Goal: Task Accomplishment & Management: Manage account settings

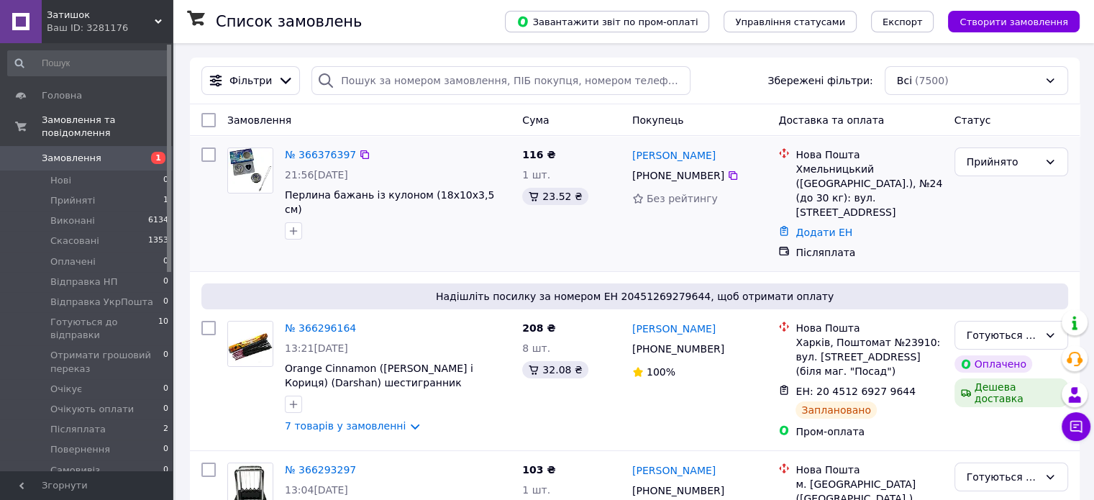
click at [305, 163] on div "№ 366376397" at bounding box center [320, 154] width 74 height 17
click at [309, 150] on link "№ 366376397" at bounding box center [320, 155] width 71 height 12
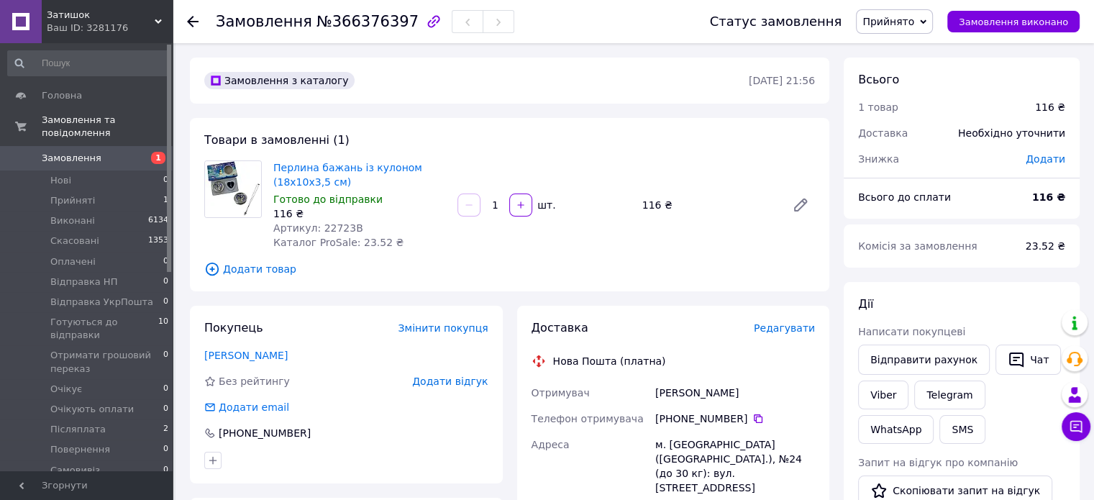
click at [803, 324] on span "Редагувати" at bounding box center [784, 328] width 61 height 12
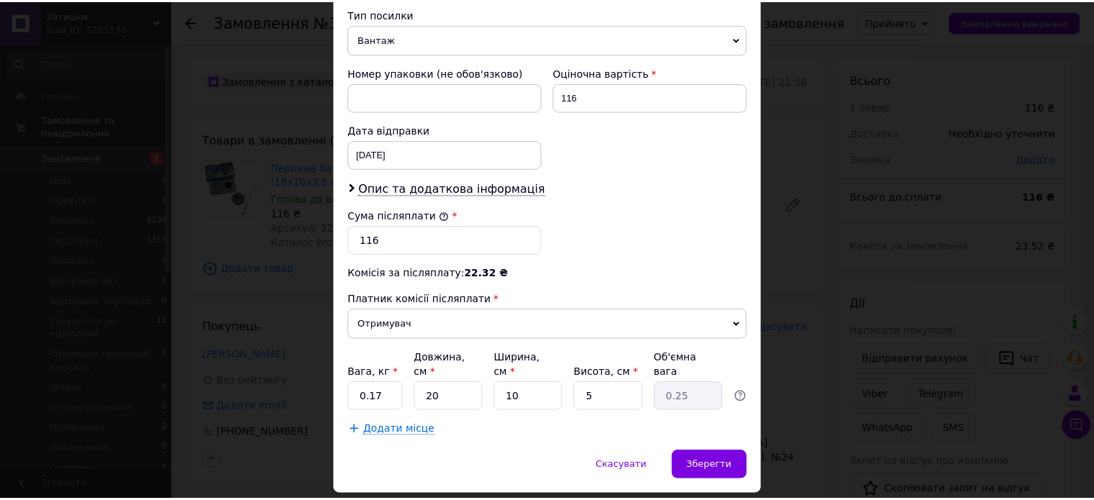
scroll to position [607, 0]
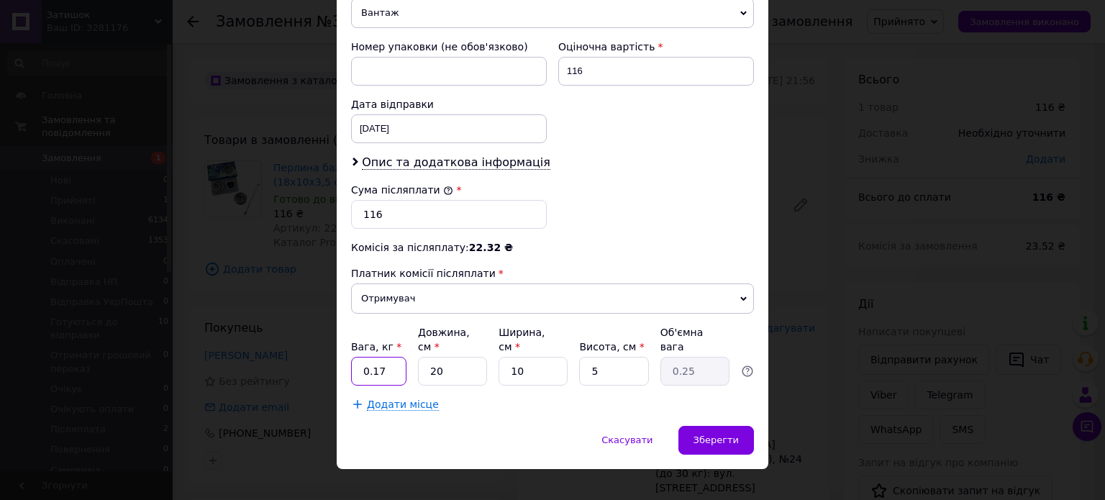
drag, startPoint x: 368, startPoint y: 348, endPoint x: 406, endPoint y: 353, distance: 38.4
click at [406, 355] on div "Вага, кг * 0.17 Довжина, см * 20 Ширина, см * 10 Висота, см * 5 Об'ємна вага 0.…" at bounding box center [552, 355] width 403 height 60
type input "0.2"
click at [733, 434] on span "Зберегти" at bounding box center [715, 439] width 45 height 11
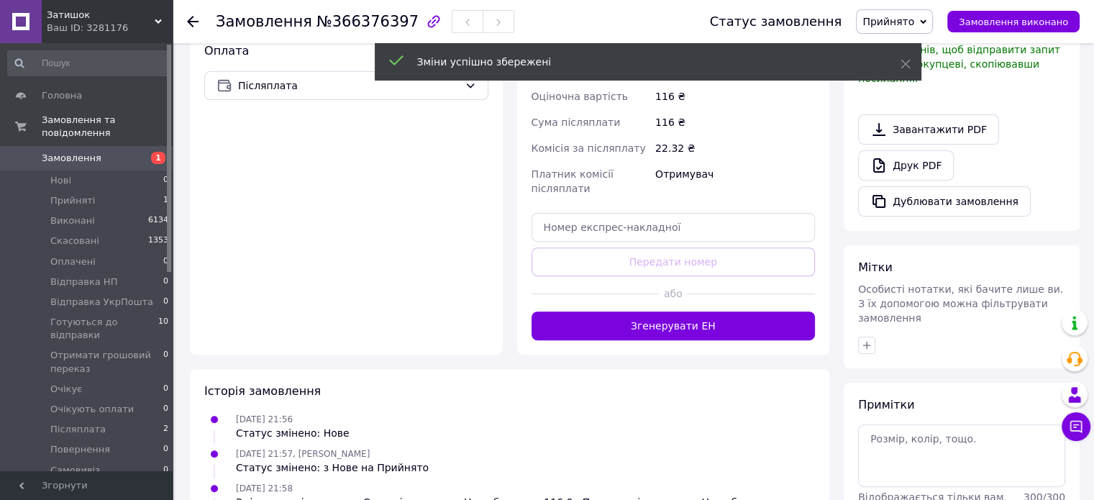
scroll to position [503, 0]
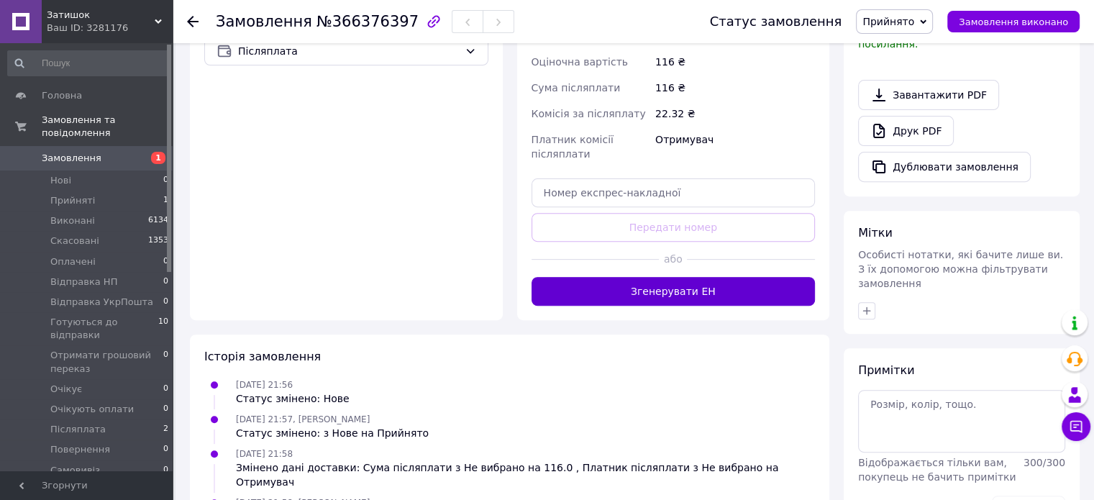
click at [673, 277] on button "Згенерувати ЕН" at bounding box center [673, 291] width 284 height 29
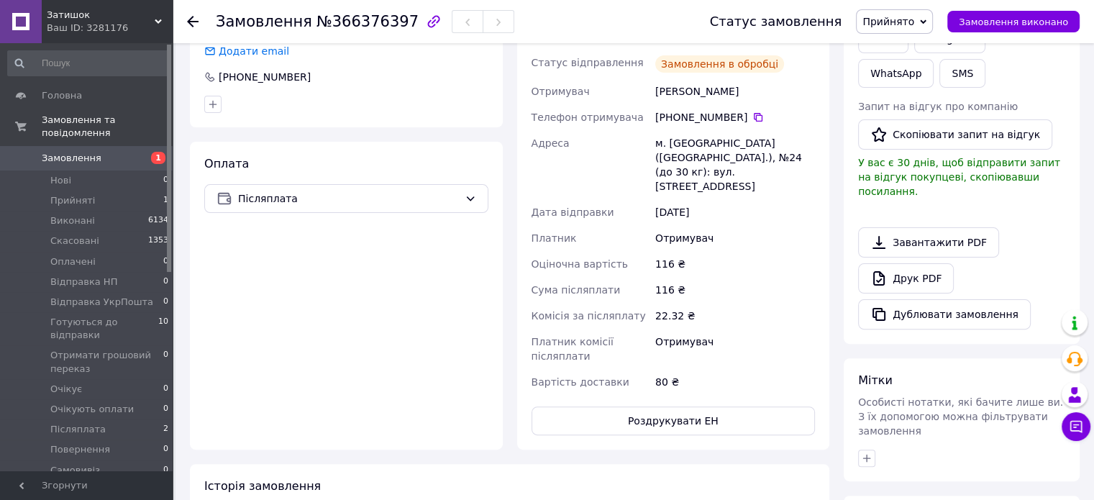
scroll to position [360, 0]
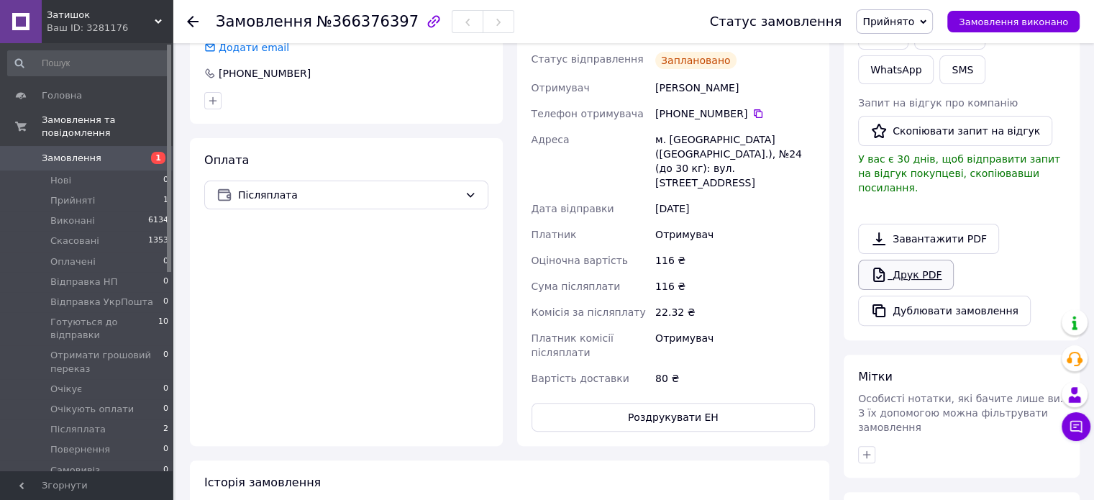
click at [920, 260] on link "Друк PDF" at bounding box center [906, 275] width 96 height 30
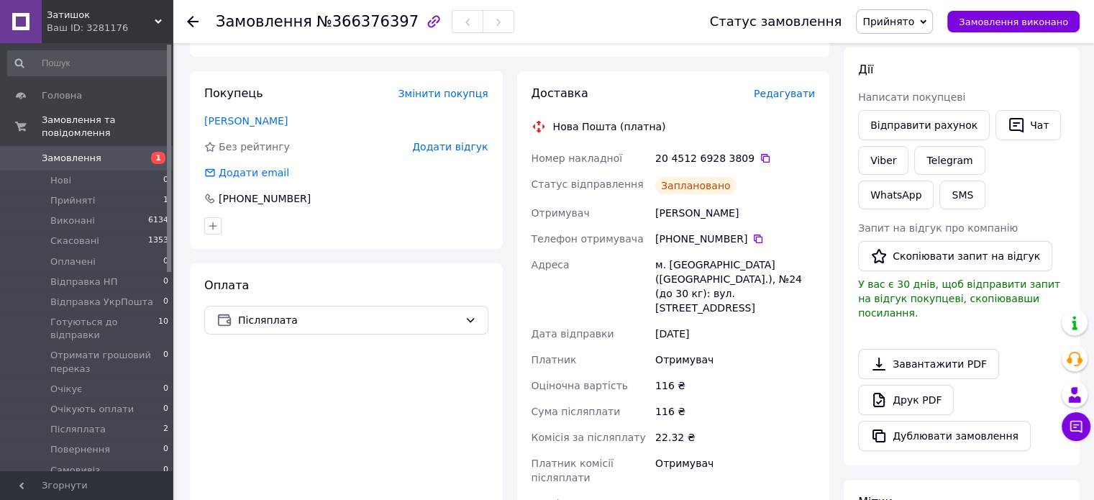
scroll to position [216, 0]
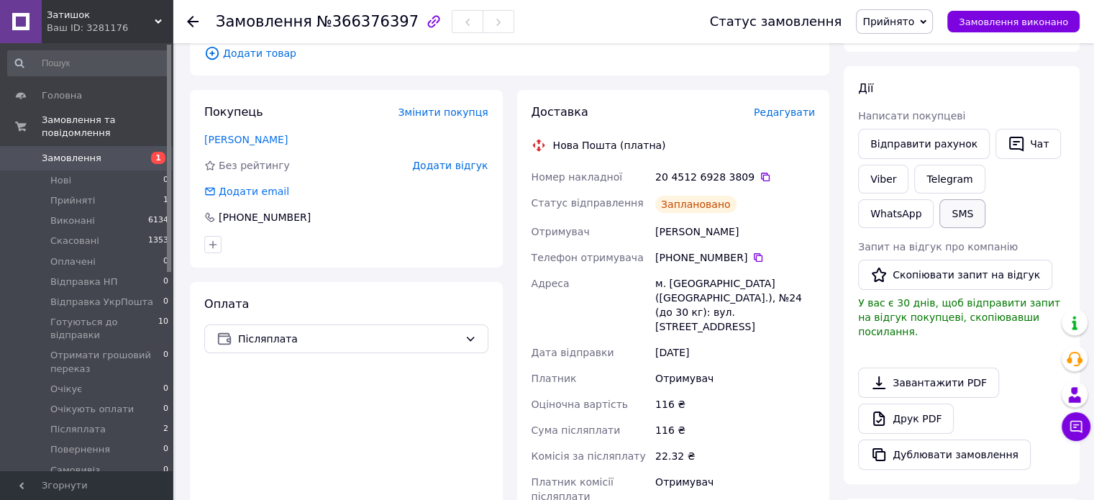
click at [939, 215] on button "SMS" at bounding box center [962, 213] width 46 height 29
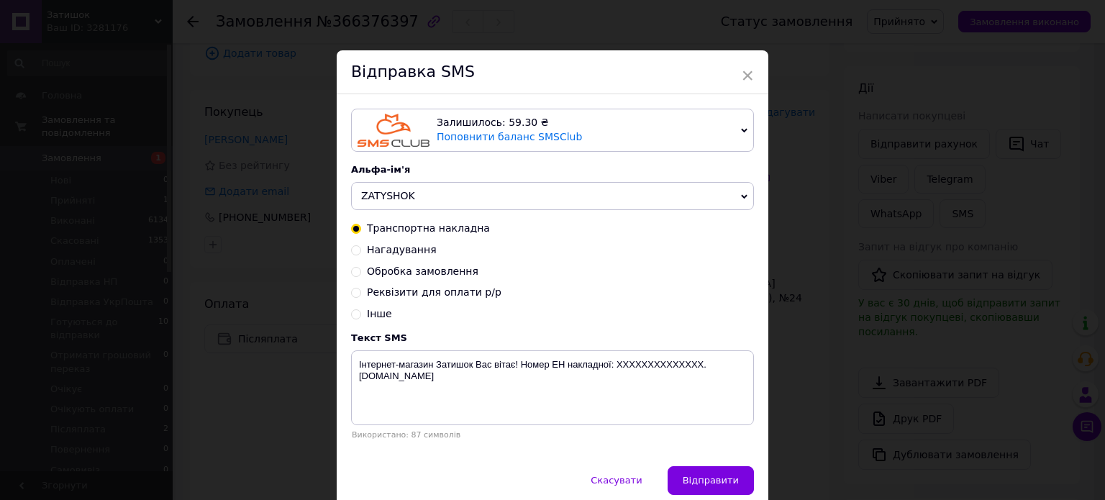
click at [411, 268] on span "Обробка замовлення" at bounding box center [422, 271] width 111 height 12
click at [361, 268] on input "Обробка замовлення" at bounding box center [356, 270] width 10 height 10
radio input "true"
radio input "false"
type textarea "Вас вітає інтернет-магазин Затишок ! Ваше замовлення прийнято, обрані товари є …"
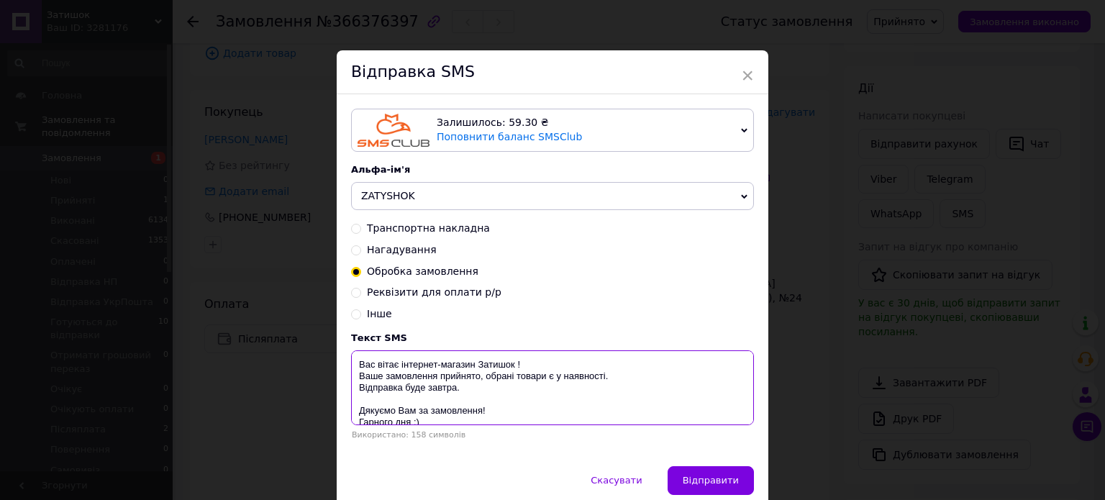
click at [443, 392] on textarea "Вас вітає інтернет-магазин Затишок ! Ваше замовлення прийнято, обрані товари є …" at bounding box center [552, 387] width 403 height 75
click at [444, 392] on textarea "Вас вітає інтернет-магазин Затишок ! Ваше замовлення прийнято, обрані товари є …" at bounding box center [552, 387] width 403 height 75
click at [446, 391] on textarea "Вас вітає інтернет-магазин Затишок ! Ваше замовлення прийнято, обрані товари є …" at bounding box center [552, 387] width 403 height 75
click at [446, 390] on textarea "Вас вітає інтернет-магазин Затишок ! Ваше замовлення прийнято, обрані товари є …" at bounding box center [552, 387] width 403 height 75
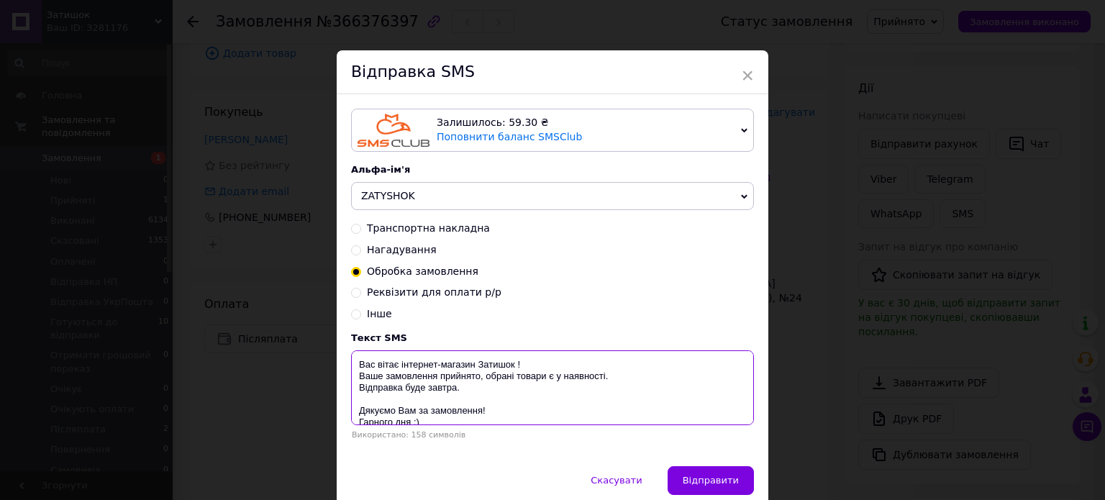
click at [446, 390] on textarea "Вас вітає інтернет-магазин Затишок ! Ваше замовлення прийнято, обрані товари є …" at bounding box center [552, 387] width 403 height 75
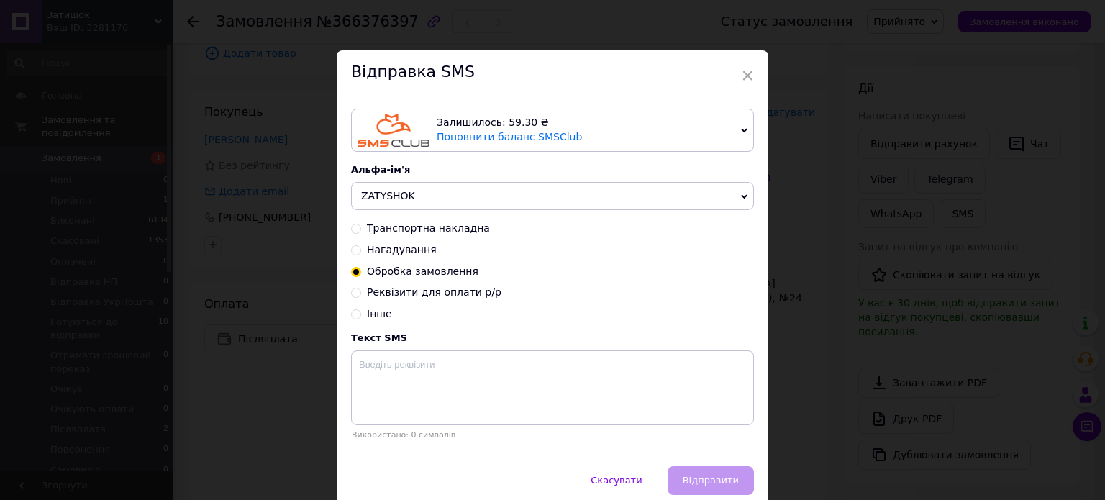
click at [895, 391] on div "× Відправка SMS Залишилось: 59.30 ₴ Поповнити баланс SMSClub Підключити LetsAds…" at bounding box center [552, 250] width 1105 height 500
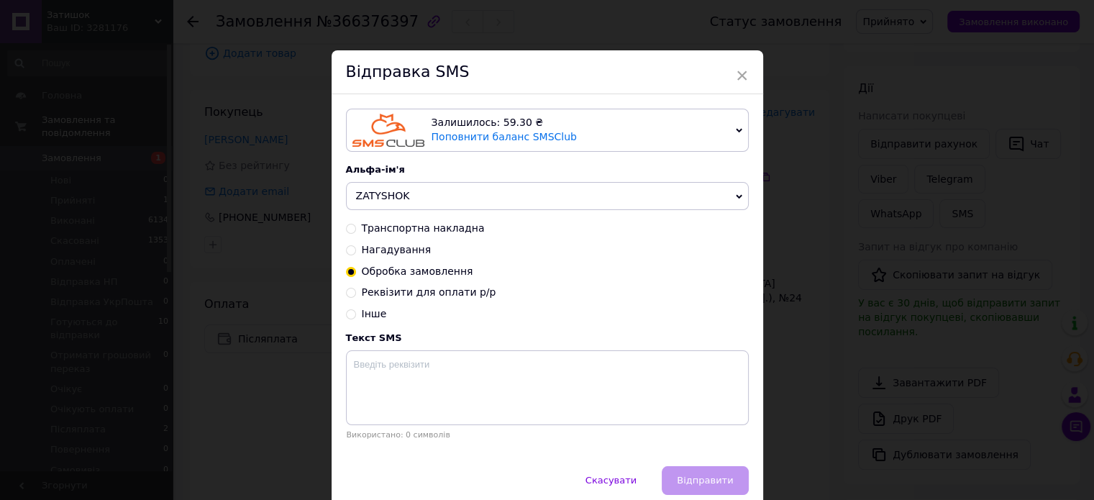
click at [841, 360] on div "× Відправка SMS Залишилось: 59.30 ₴ Поповнити баланс SMSClub Підключити LetsAds…" at bounding box center [547, 250] width 1094 height 500
drag, startPoint x: 820, startPoint y: 434, endPoint x: 780, endPoint y: 448, distance: 42.8
click at [818, 436] on div "× Відправка SMS Залишилось: 59.30 ₴ Поповнити баланс SMSClub Підключити LetsAds…" at bounding box center [547, 250] width 1094 height 500
click at [624, 490] on button "Скасувати" at bounding box center [610, 480] width 81 height 29
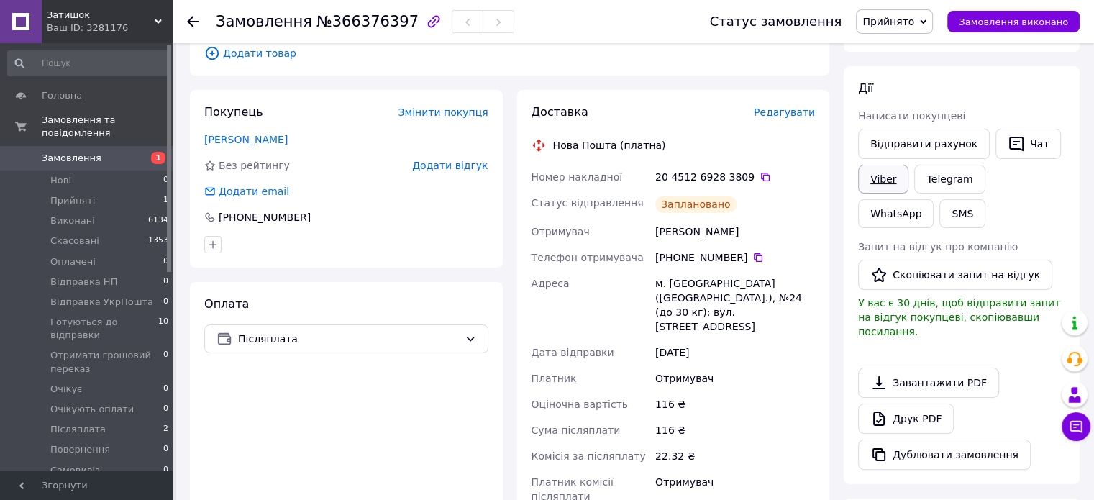
click at [879, 176] on link "Viber" at bounding box center [883, 179] width 50 height 29
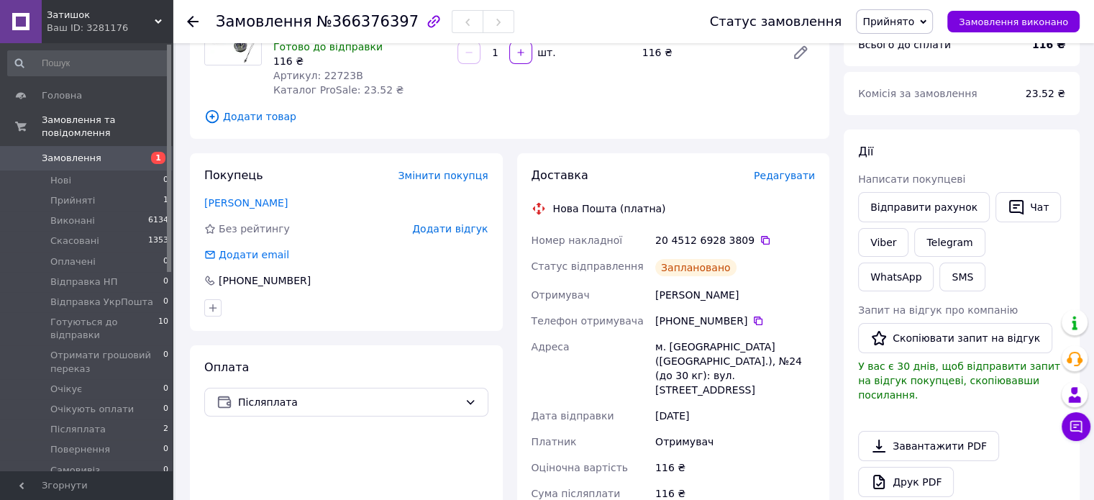
scroll to position [0, 0]
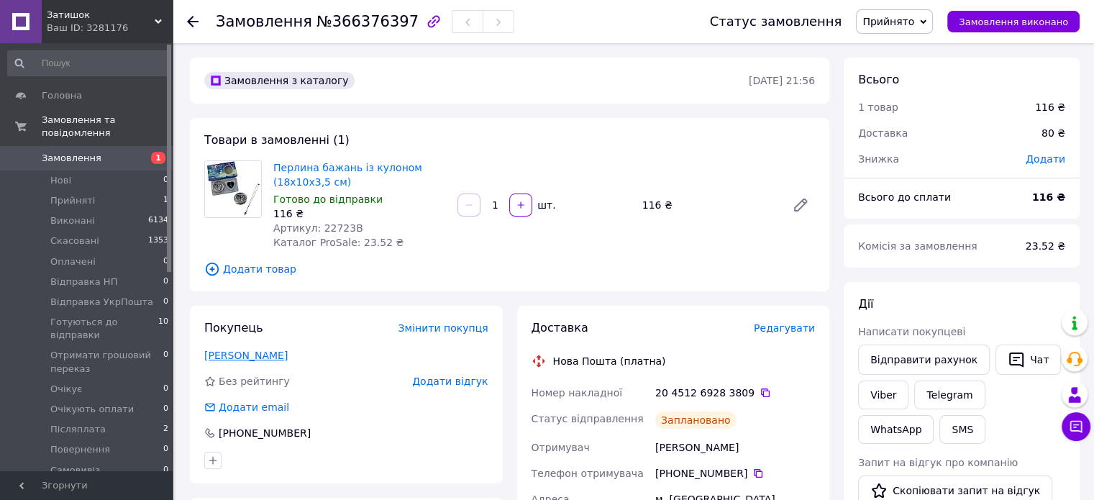
click at [270, 357] on link "[PERSON_NAME]" at bounding box center [245, 355] width 83 height 12
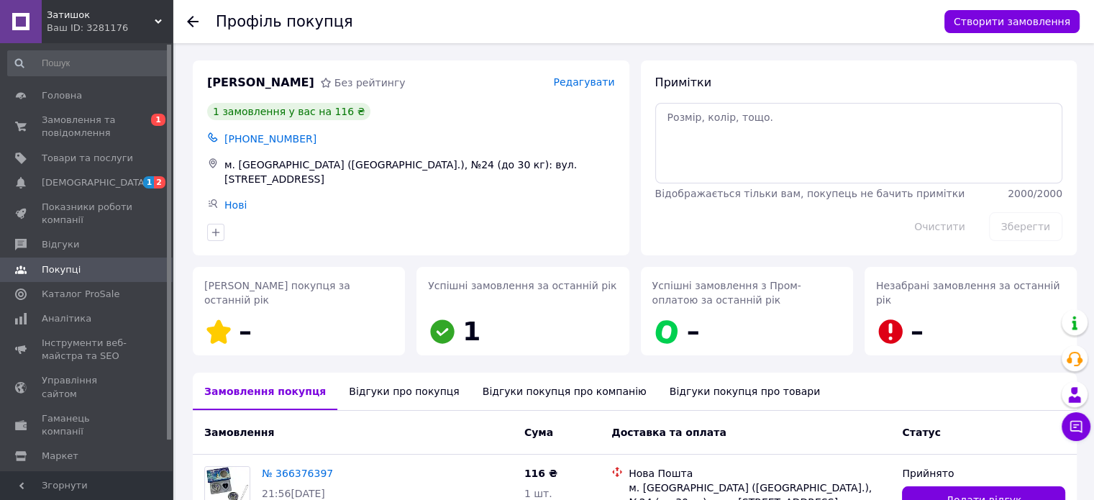
click at [382, 389] on div "Відгуки про покупця" at bounding box center [403, 390] width 133 height 37
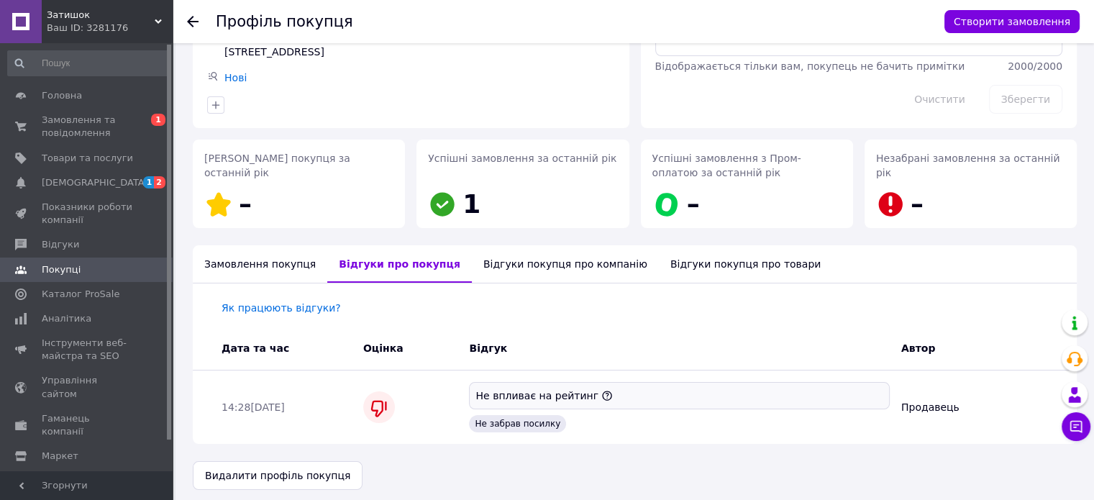
scroll to position [129, 0]
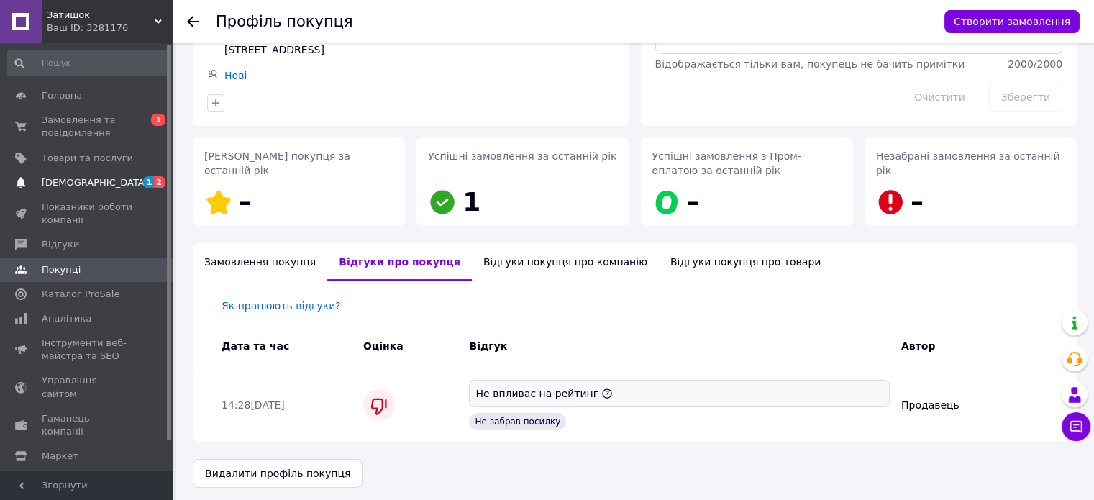
click at [40, 181] on span at bounding box center [21, 182] width 42 height 13
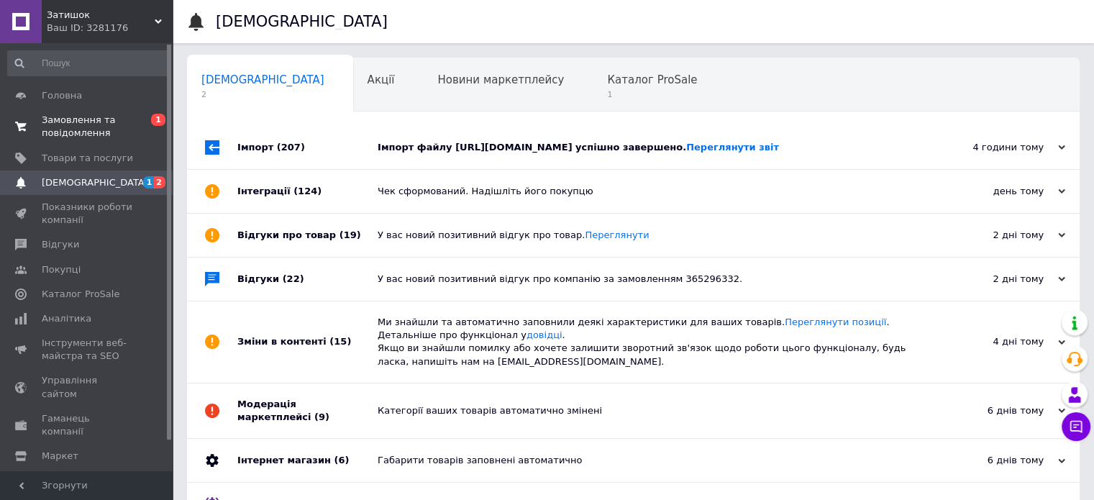
click at [58, 137] on span "Замовлення та повідомлення" at bounding box center [87, 127] width 91 height 26
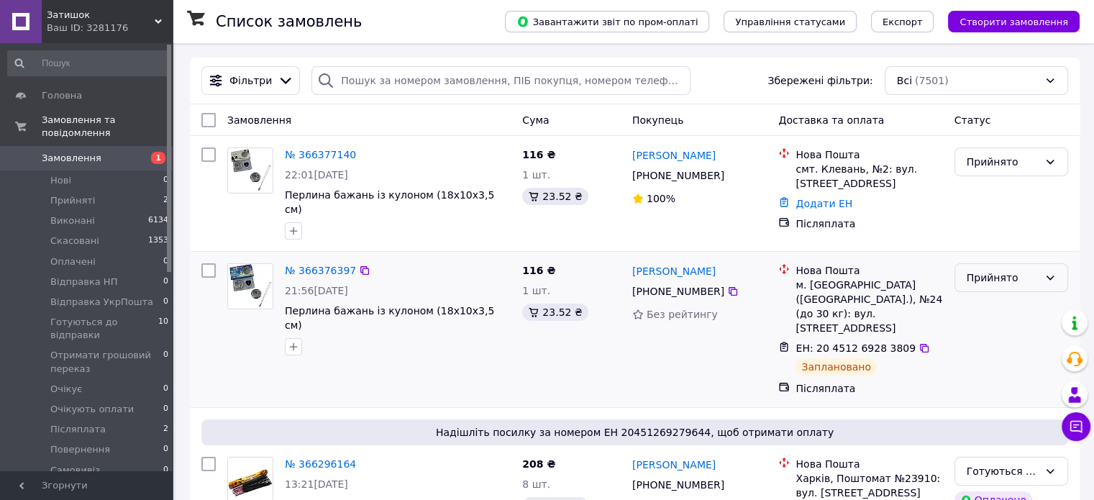
drag, startPoint x: 1053, startPoint y: 267, endPoint x: 1038, endPoint y: 275, distance: 16.8
click at [1052, 272] on icon at bounding box center [1050, 278] width 12 height 12
click at [996, 370] on li "Готуються до відправки" at bounding box center [1010, 379] width 112 height 40
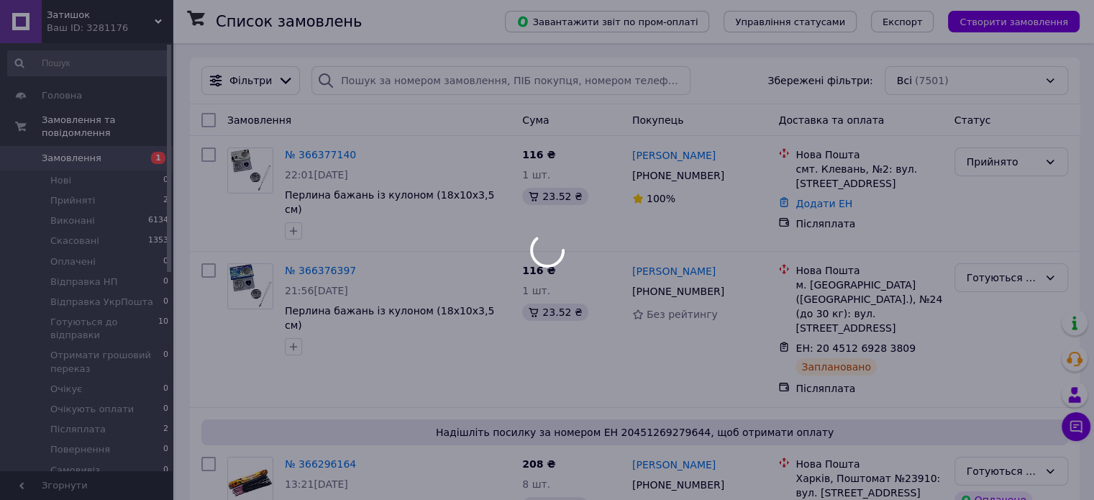
click at [299, 154] on div at bounding box center [547, 250] width 1094 height 500
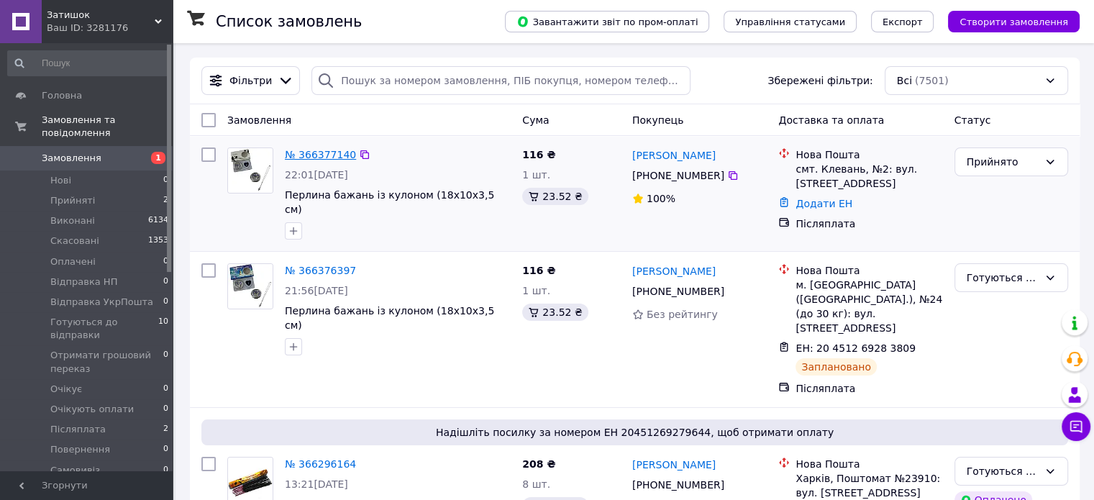
click at [303, 158] on link "№ 366377140" at bounding box center [320, 155] width 71 height 12
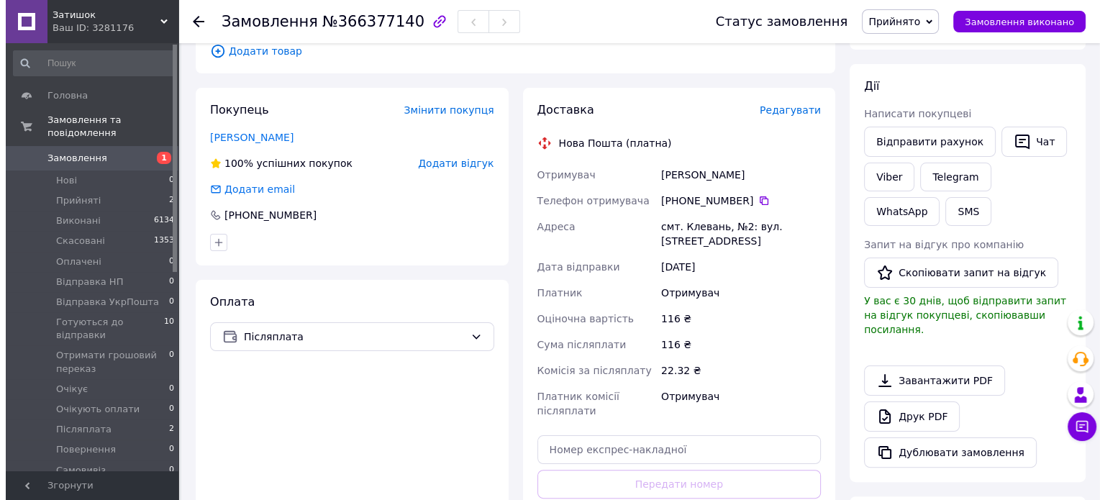
scroll to position [216, 0]
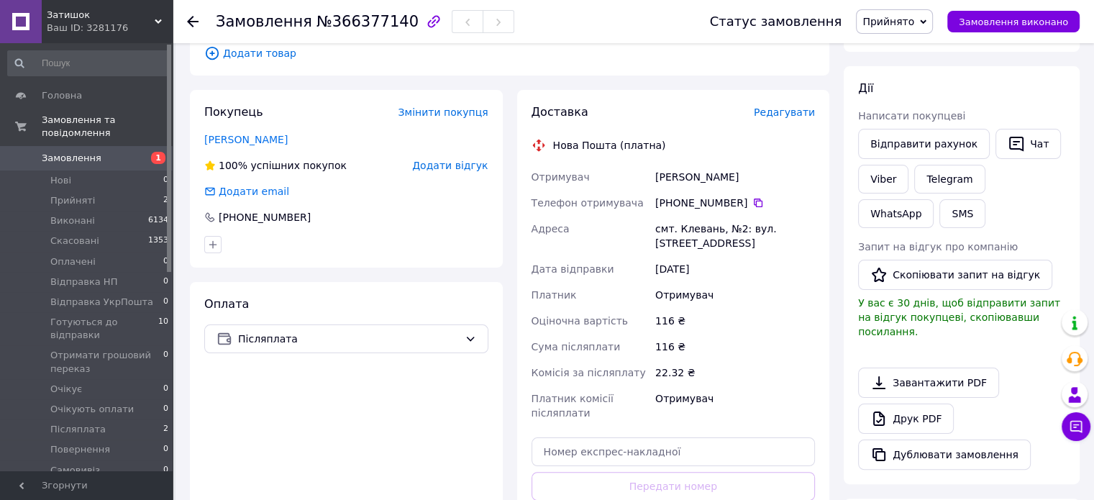
click at [797, 110] on span "Редагувати" at bounding box center [784, 112] width 61 height 12
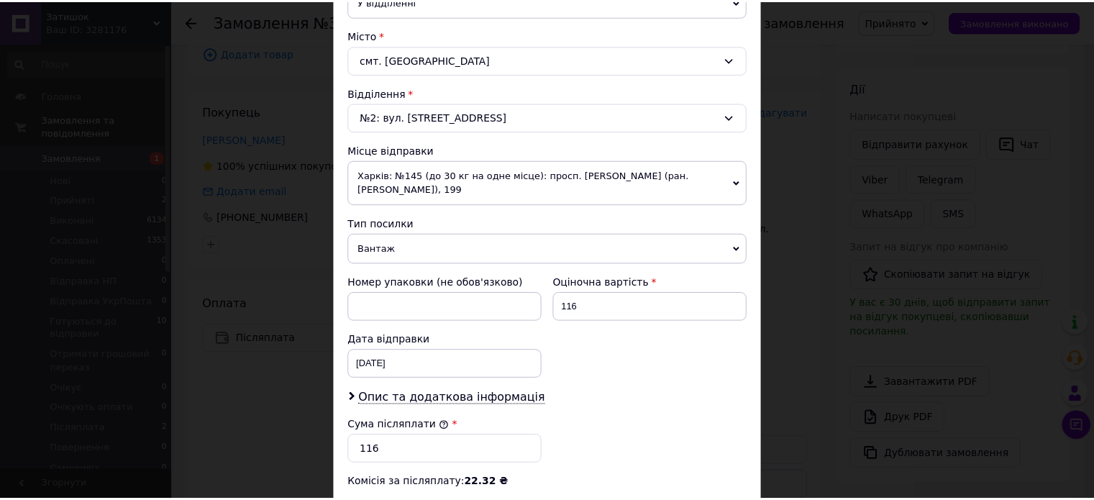
scroll to position [607, 0]
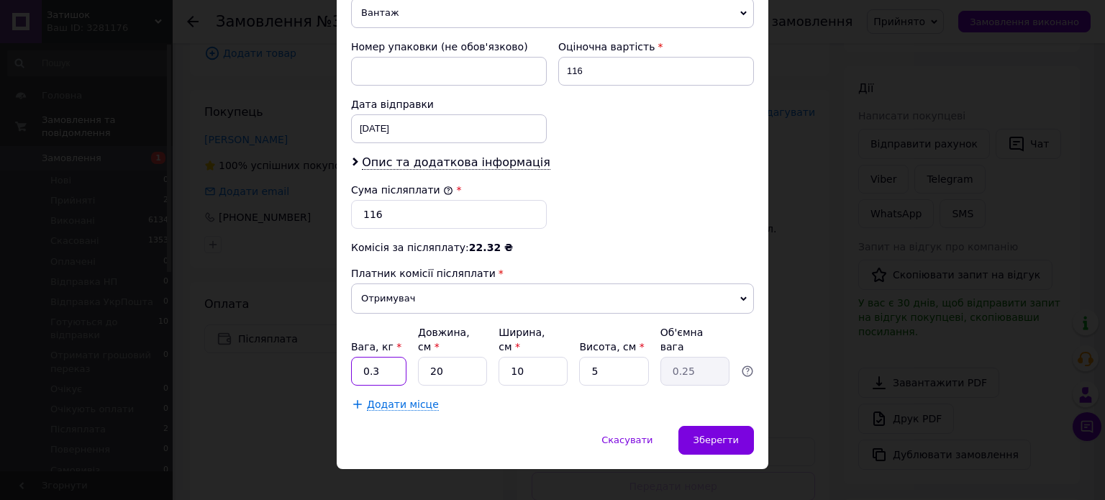
drag, startPoint x: 368, startPoint y: 353, endPoint x: 386, endPoint y: 355, distance: 18.0
click at [385, 357] on input "0.3" at bounding box center [378, 371] width 55 height 29
type input "0.2"
click at [700, 434] on span "Зберегти" at bounding box center [715, 439] width 45 height 11
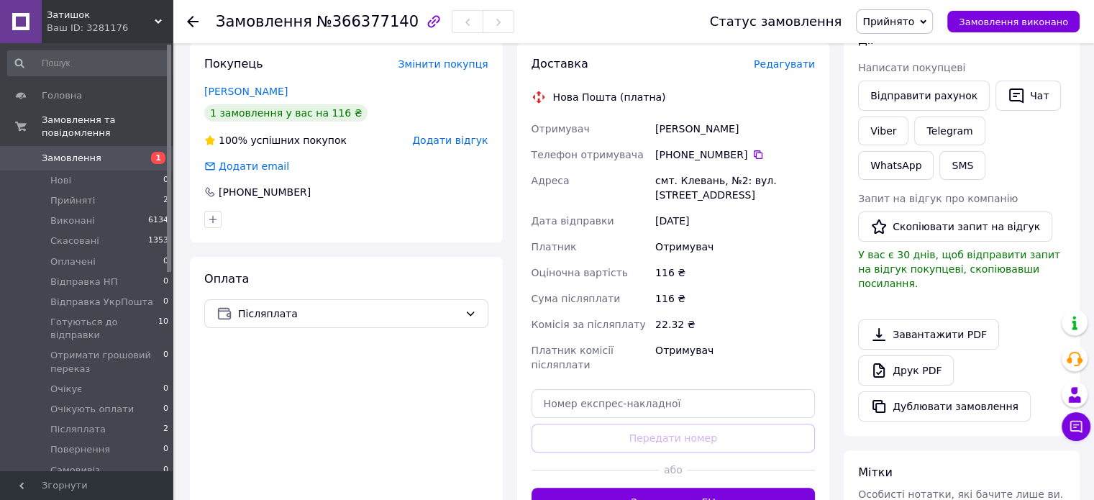
scroll to position [288, 0]
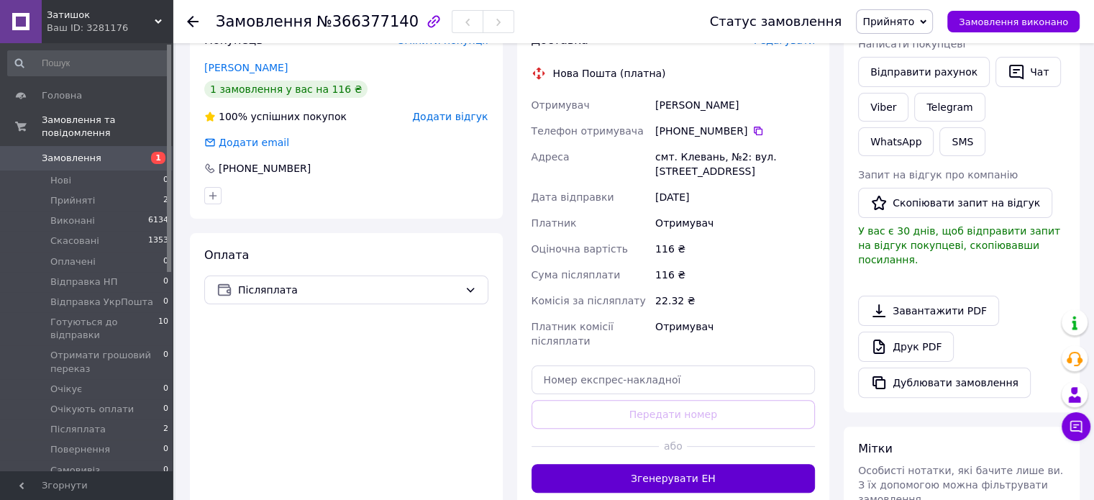
click at [662, 486] on button "Згенерувати ЕН" at bounding box center [673, 478] width 284 height 29
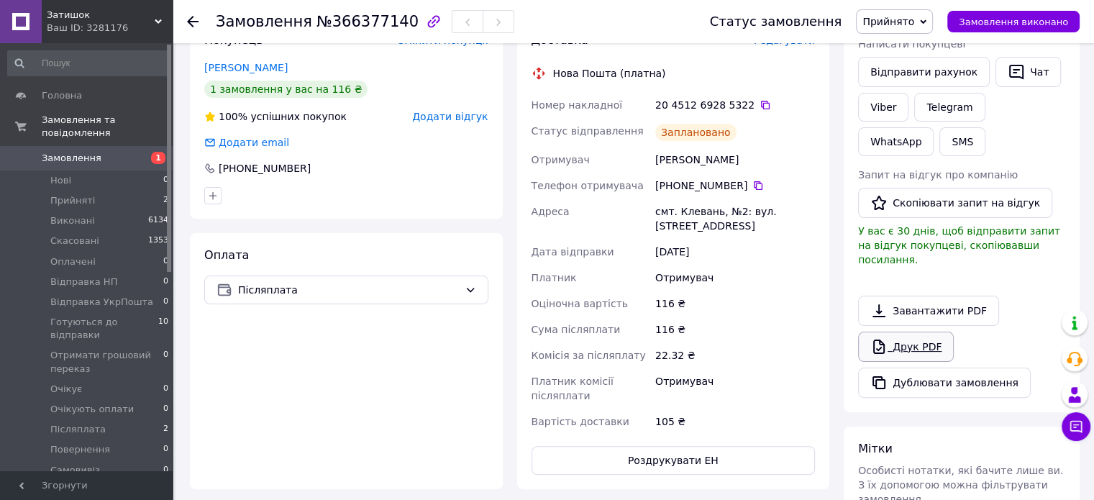
click at [910, 334] on link "Друк PDF" at bounding box center [906, 347] width 96 height 30
click at [874, 109] on link "Viber" at bounding box center [883, 107] width 50 height 29
click at [897, 9] on div "Прийнято Виконано Скасовано Оплачено Відправка НП Відправка УкрПошта Готуються …" at bounding box center [894, 21] width 77 height 24
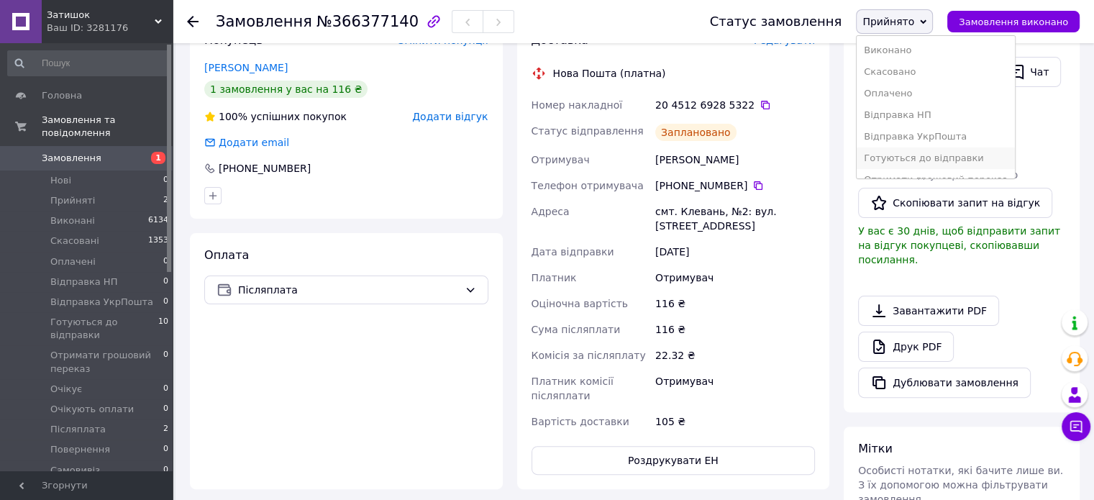
click at [920, 164] on li "Готуються до відправки" at bounding box center [935, 158] width 158 height 22
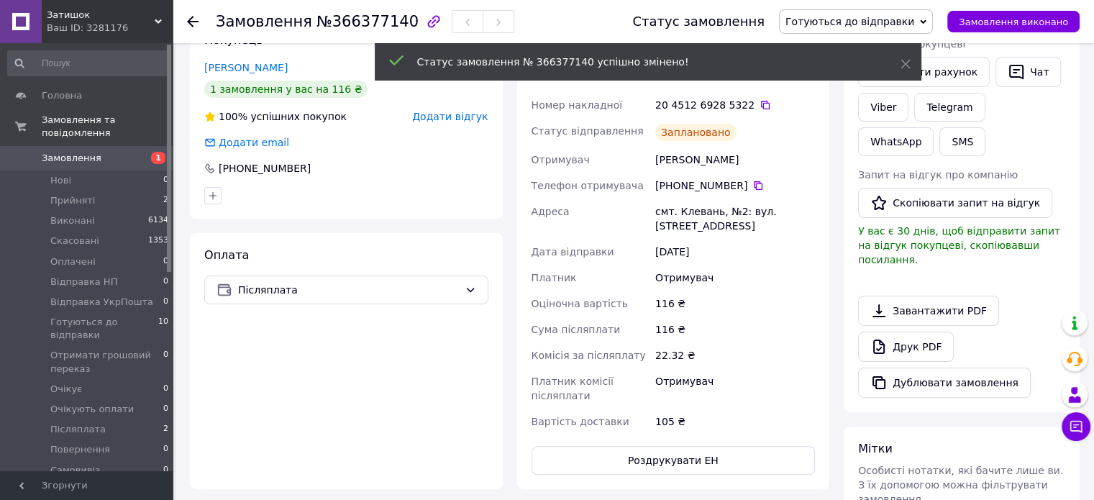
click at [239, 65] on link "Кравець Діана" at bounding box center [245, 68] width 83 height 12
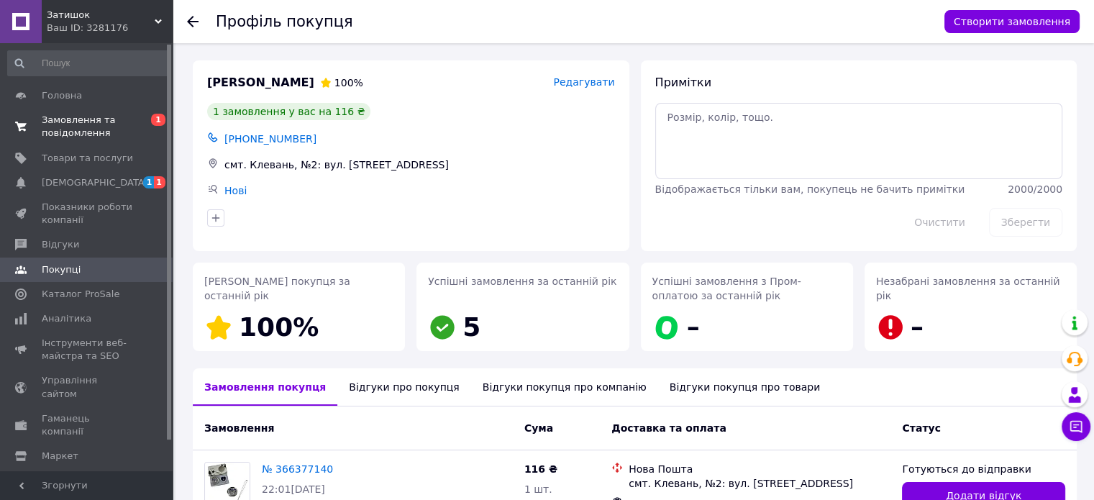
click at [52, 119] on span "Замовлення та повідомлення" at bounding box center [87, 127] width 91 height 26
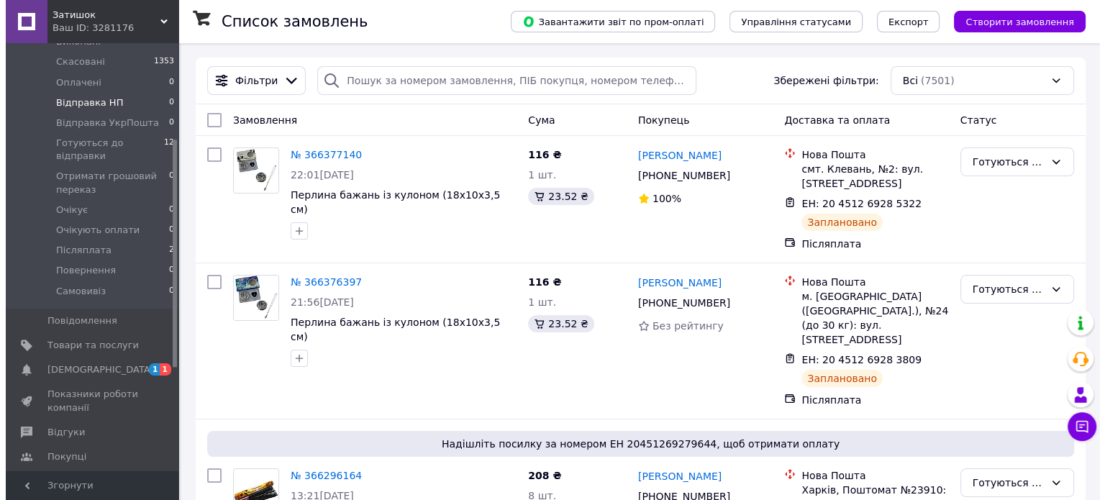
scroll to position [288, 0]
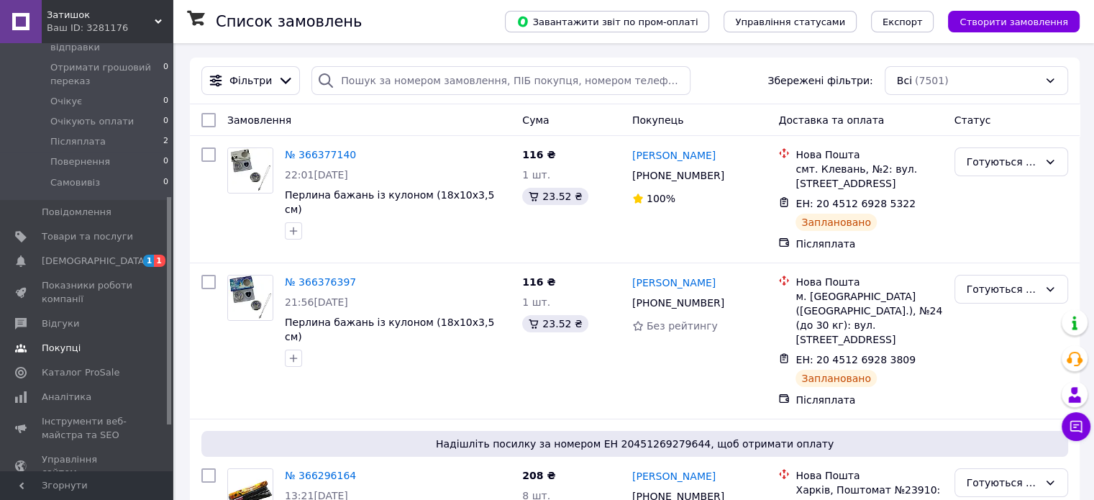
click at [69, 255] on span "[DEMOGRAPHIC_DATA]" at bounding box center [95, 261] width 106 height 13
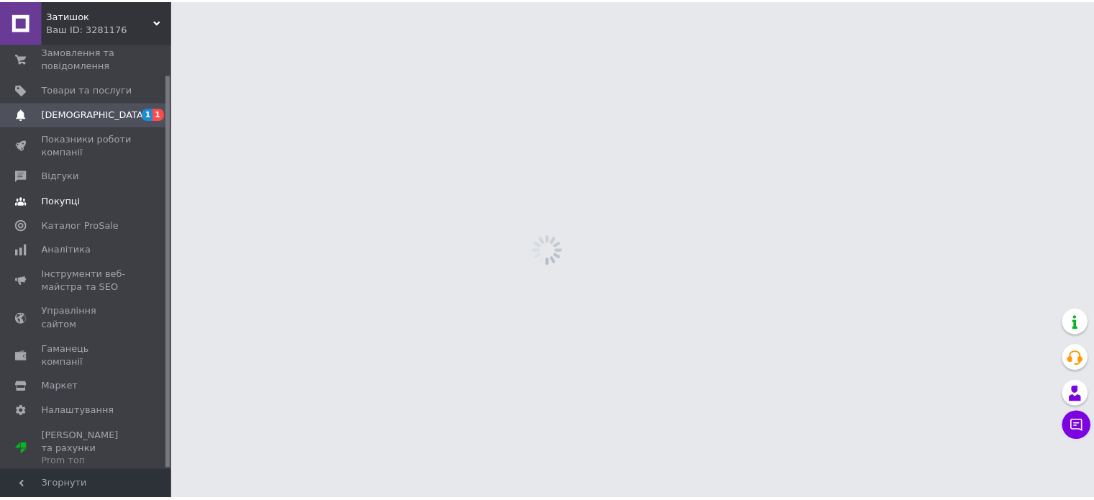
scroll to position [32, 0]
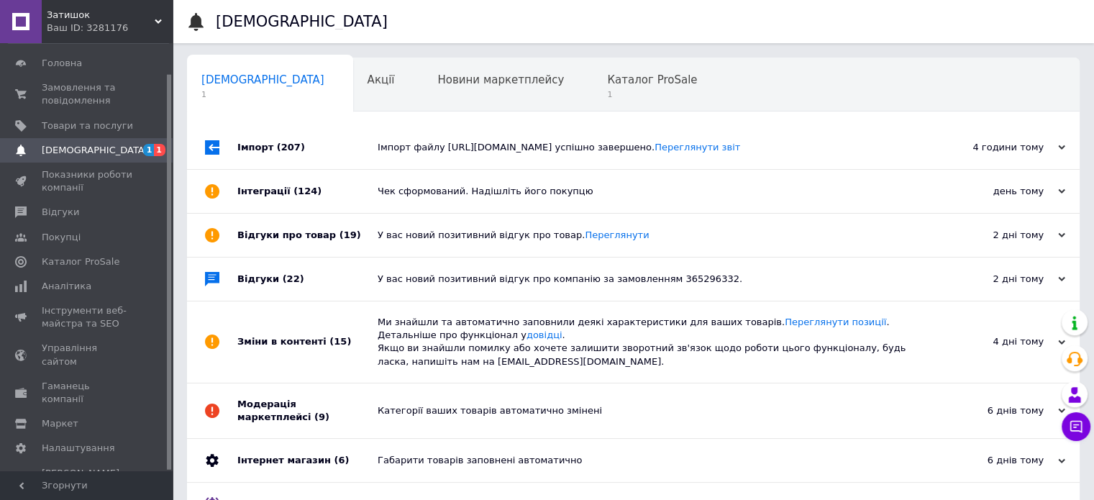
click at [417, 154] on div "Імпорт файлу https://1802b93f943b5ec3.cdn.express/~/share/wBRSPX6C5qs3/632c0dd2…" at bounding box center [650, 147] width 544 height 13
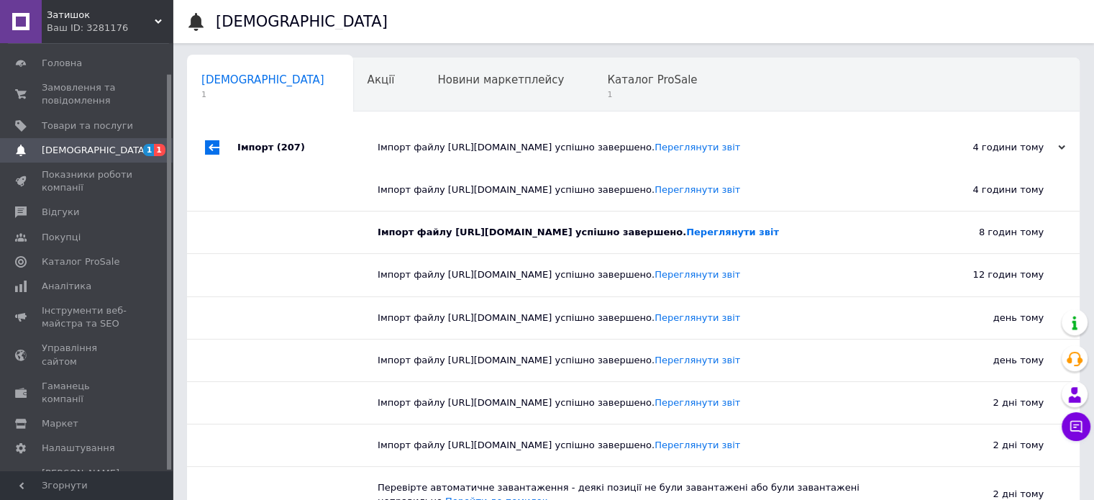
click at [420, 154] on div "Імпорт файлу https://1802b93f943b5ec3.cdn.express/~/share/wBRSPX6C5qs3/632c0dd2…" at bounding box center [650, 147] width 544 height 13
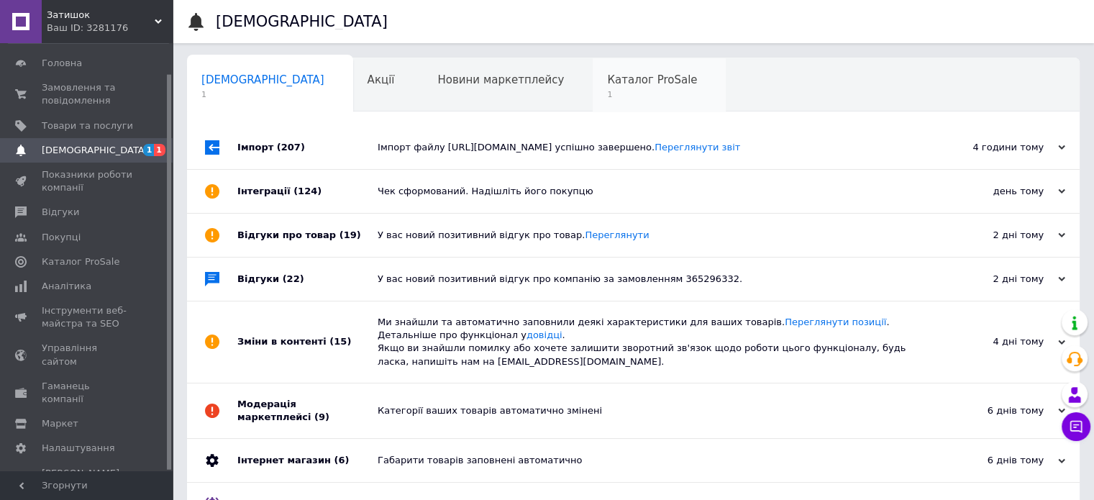
click at [607, 93] on span "1" at bounding box center [652, 94] width 90 height 11
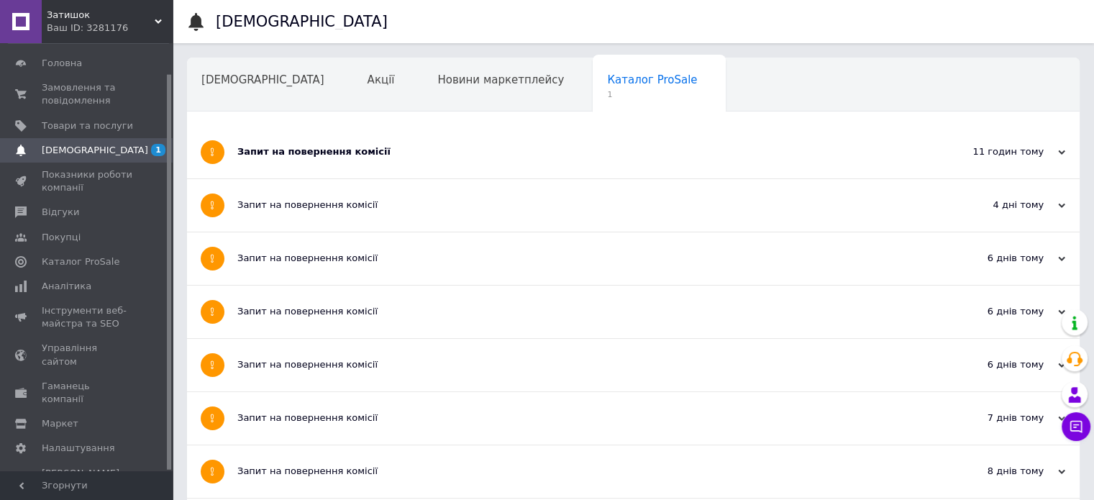
click at [283, 152] on div "Запит на повернення комісії" at bounding box center [579, 151] width 684 height 13
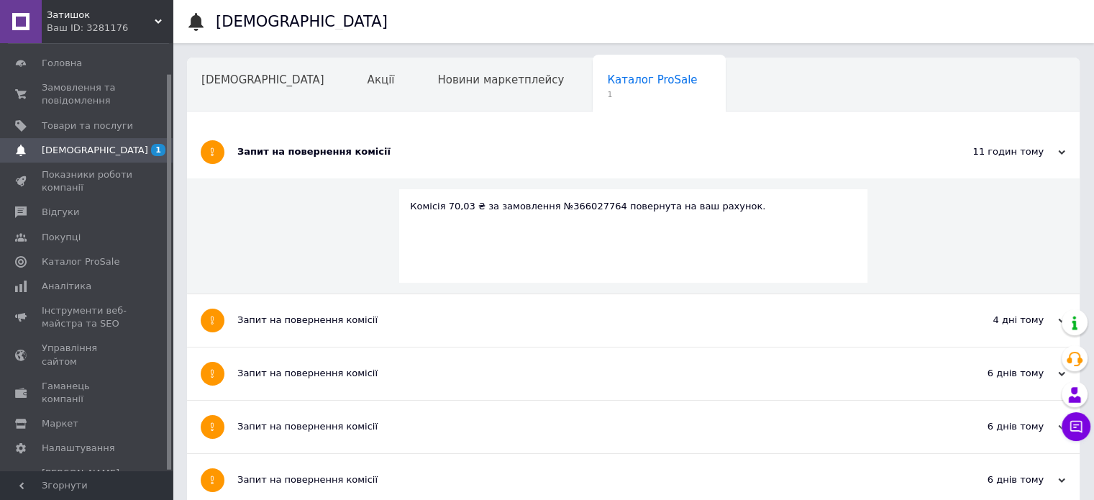
click at [283, 150] on div "Запит на повернення комісії" at bounding box center [579, 151] width 684 height 13
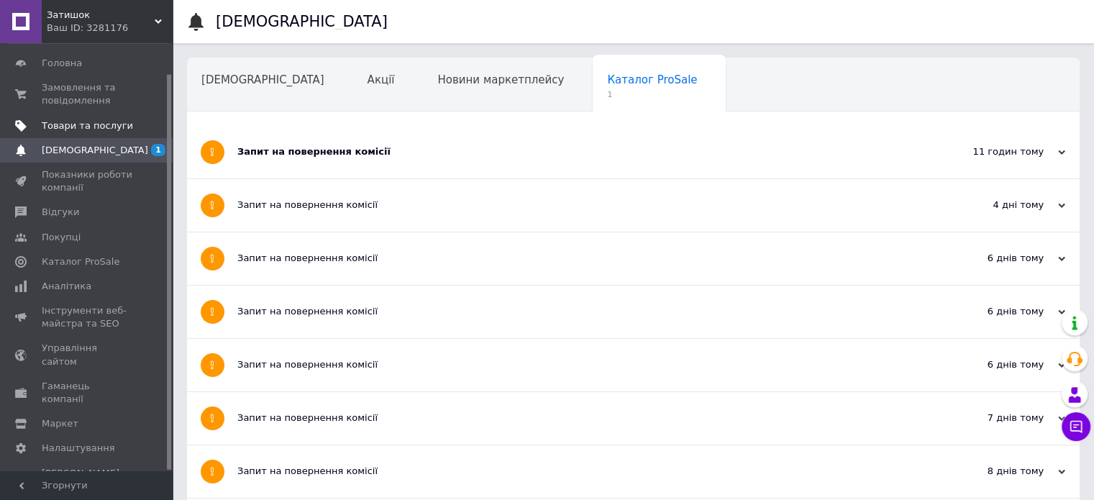
click at [41, 122] on span "Товари та послуги" at bounding box center [86, 125] width 173 height 13
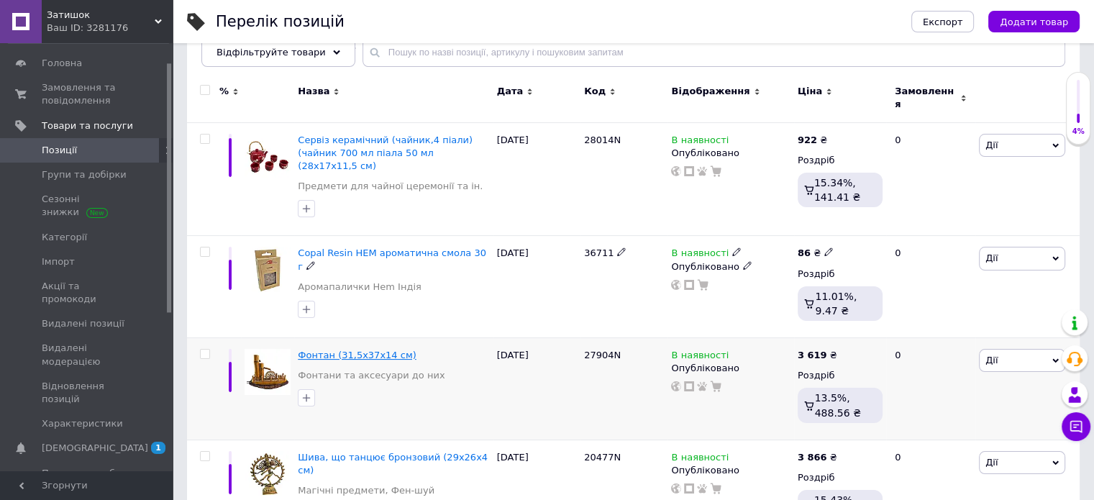
scroll to position [144, 0]
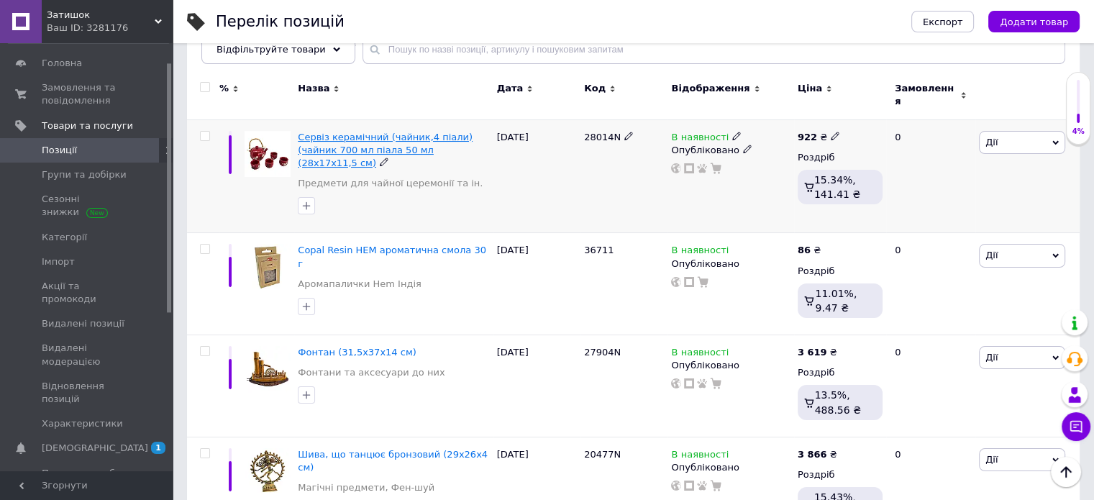
click at [418, 132] on span "Сервіз керамічний (чайник,4 піали) (чайник 700 мл піала 50 мл (28х17х11,5 см)" at bounding box center [385, 150] width 175 height 37
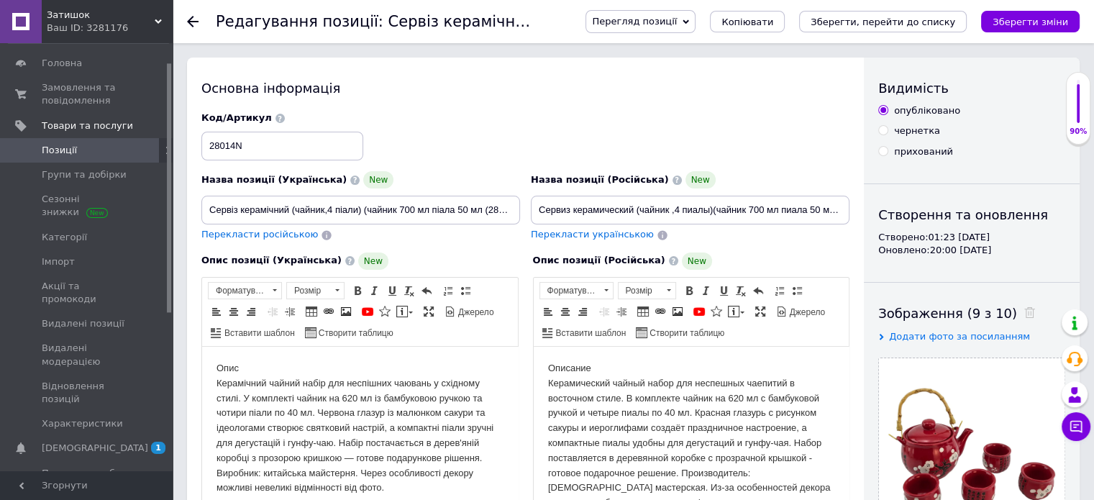
click at [593, 234] on span "Перекласти українською" at bounding box center [592, 234] width 123 height 11
drag, startPoint x: 208, startPoint y: 206, endPoint x: 288, endPoint y: 213, distance: 80.1
click at [288, 213] on input "Сервіз керамічний (чайник,4 піали) (чайник 700 мл піала 50 мл (28х17х11,5 см)" at bounding box center [360, 210] width 319 height 29
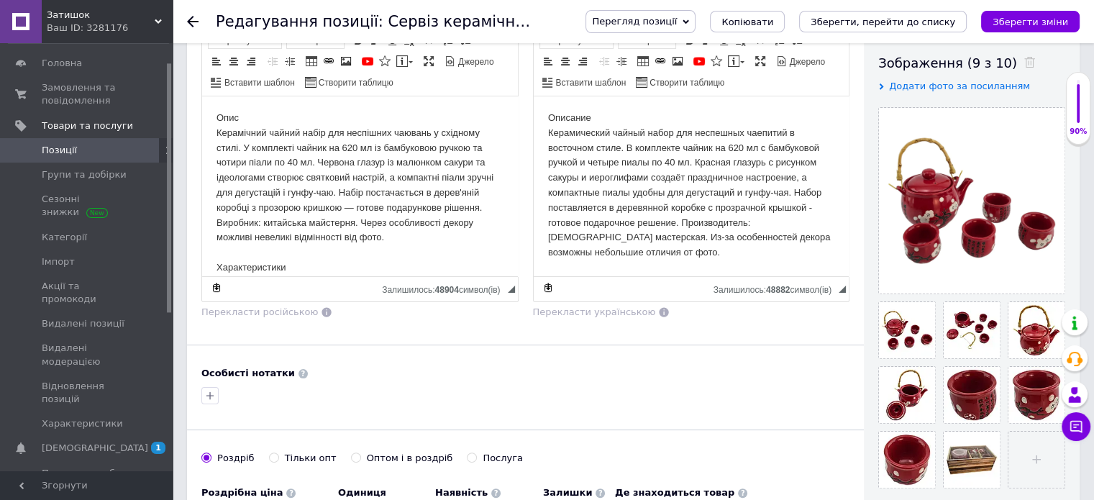
scroll to position [431, 0]
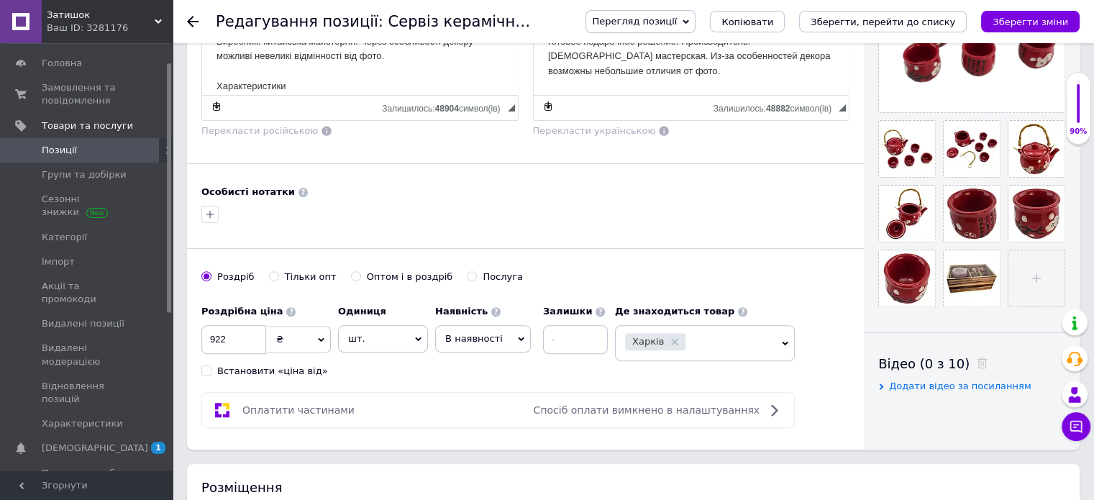
click at [492, 337] on span "В наявності" at bounding box center [474, 338] width 58 height 11
click at [453, 434] on li "Готово до відправки" at bounding box center [483, 428] width 94 height 33
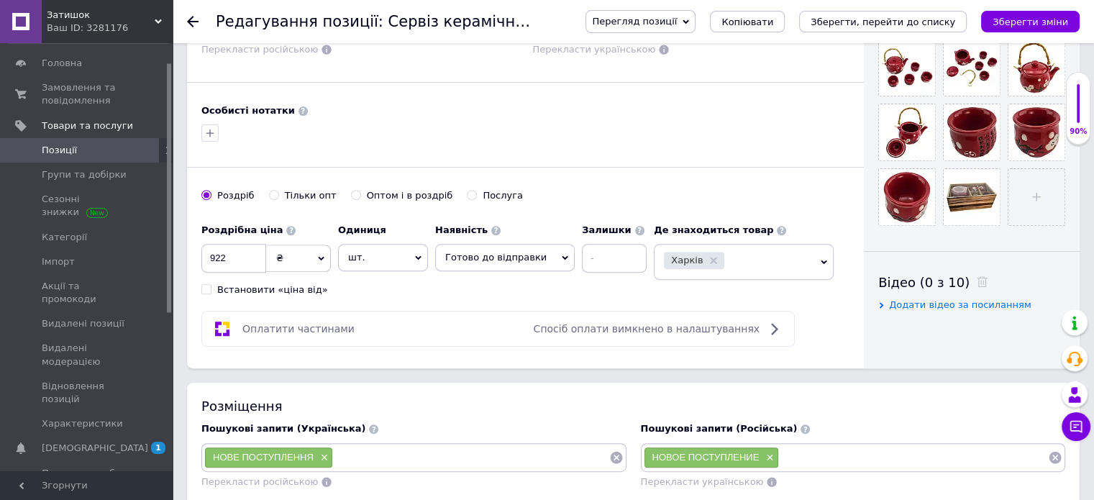
scroll to position [719, 0]
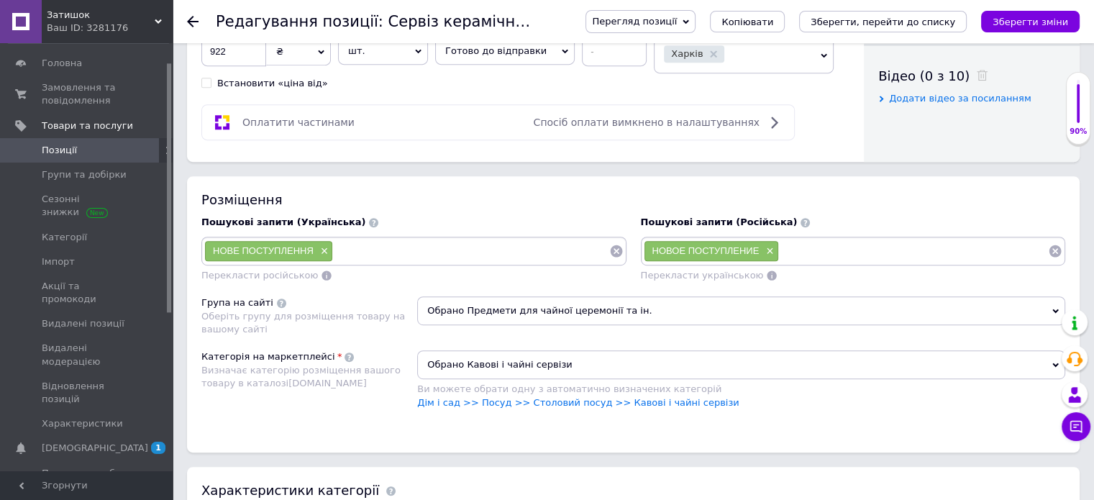
click at [616, 244] on icon at bounding box center [616, 250] width 12 height 12
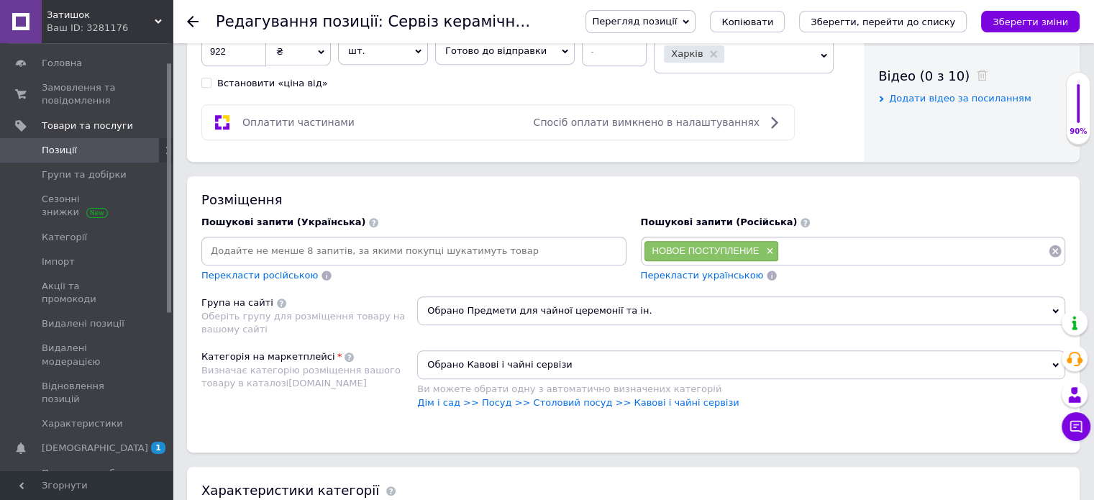
click at [518, 250] on input at bounding box center [413, 251] width 419 height 22
paste input "Сервіз керамічний"
type input "Сервіз керамічний"
paste input "Сервіз керамічний"
type input "Сервіз керамічний чайний"
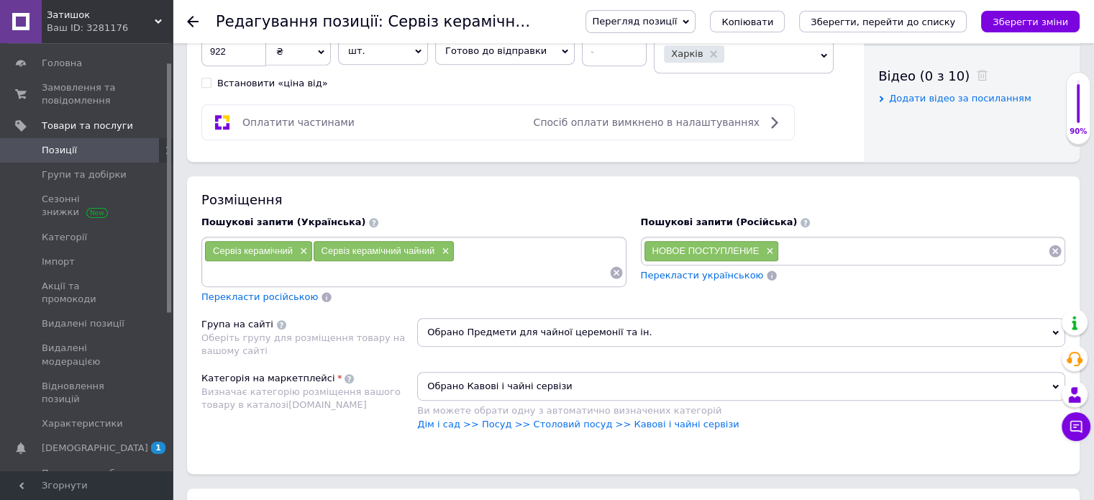
paste input "Сервіз керамічний"
drag, startPoint x: 242, startPoint y: 270, endPoint x: 305, endPoint y: 268, distance: 63.3
click at [305, 268] on input "Сервіз керамічний" at bounding box center [406, 273] width 405 height 22
type input "Сервіз чайний"
drag, startPoint x: 282, startPoint y: 291, endPoint x: 316, endPoint y: 296, distance: 34.2
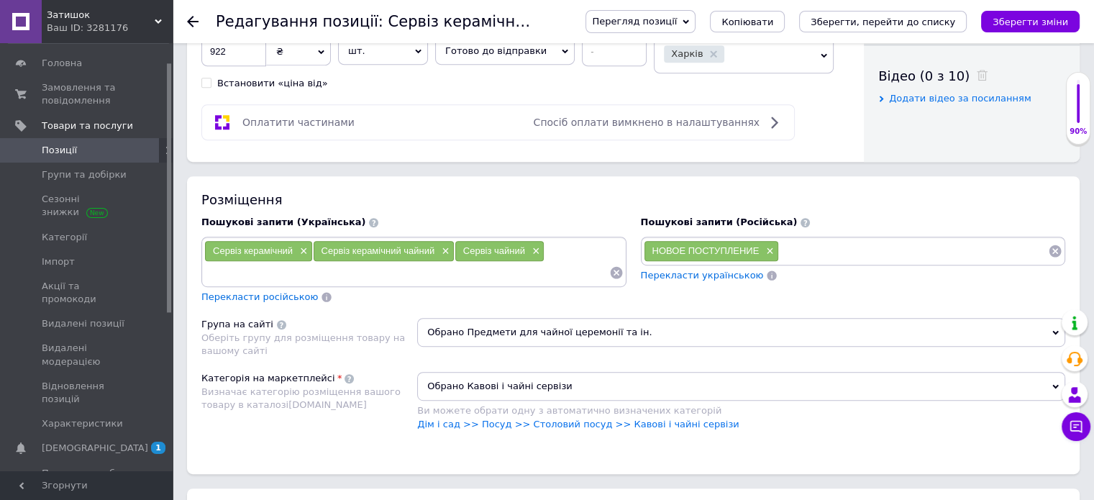
click at [285, 291] on span "Перекласти російською" at bounding box center [259, 296] width 116 height 11
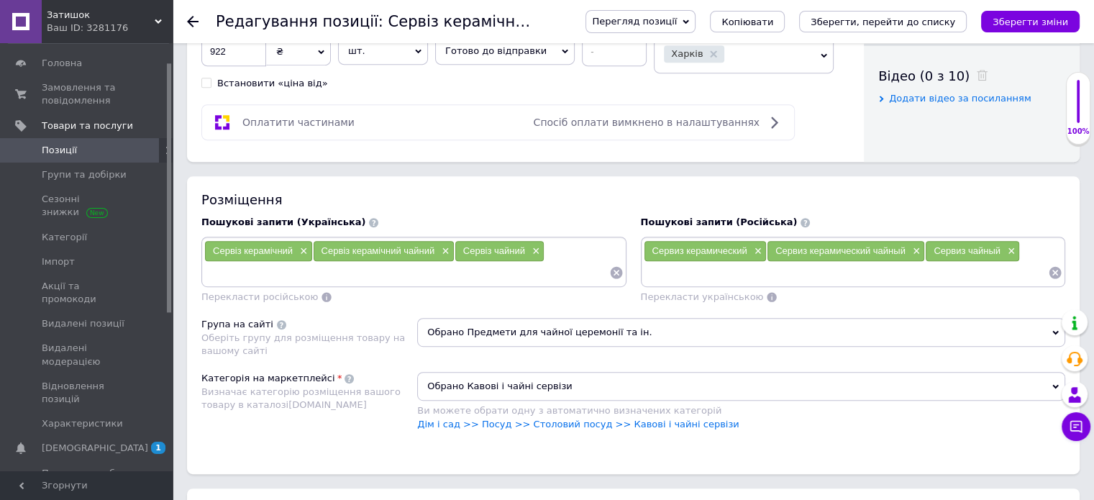
drag, startPoint x: 667, startPoint y: 423, endPoint x: 646, endPoint y: 411, distance: 24.4
click at [667, 423] on link "Дім і сад >> Посуд >> Столовий посуд >> Кавові і чайні сервізи" at bounding box center [577, 424] width 321 height 11
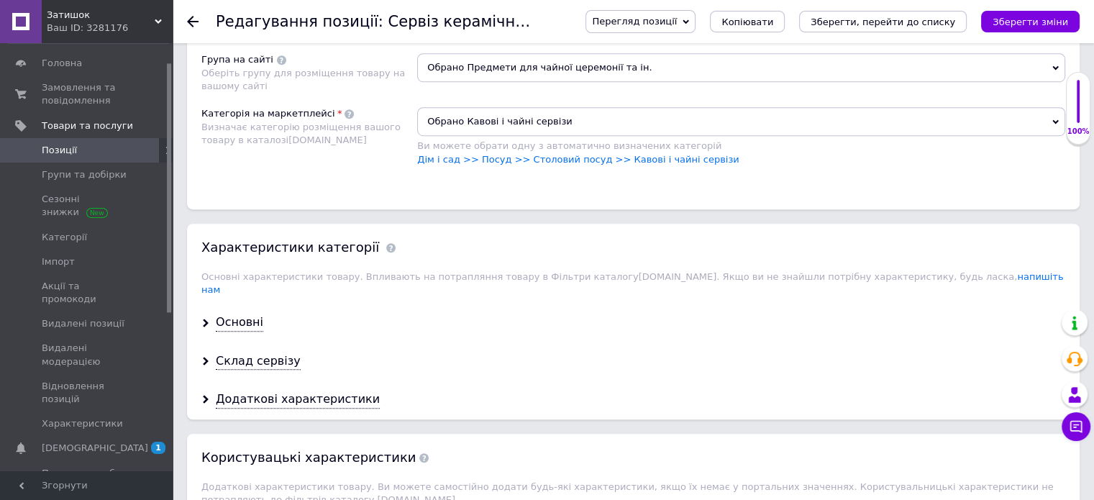
scroll to position [1007, 0]
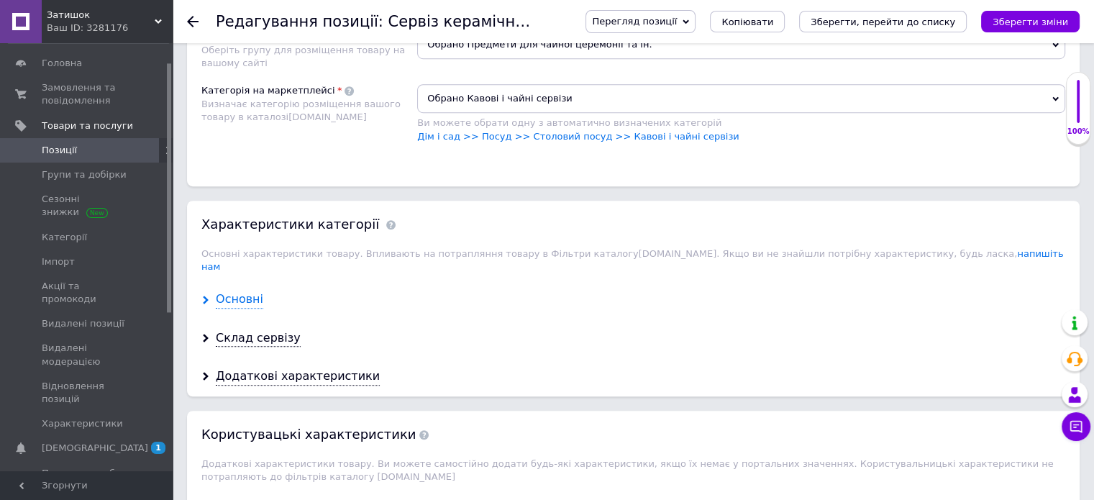
click at [221, 291] on div "Основні" at bounding box center [239, 299] width 47 height 17
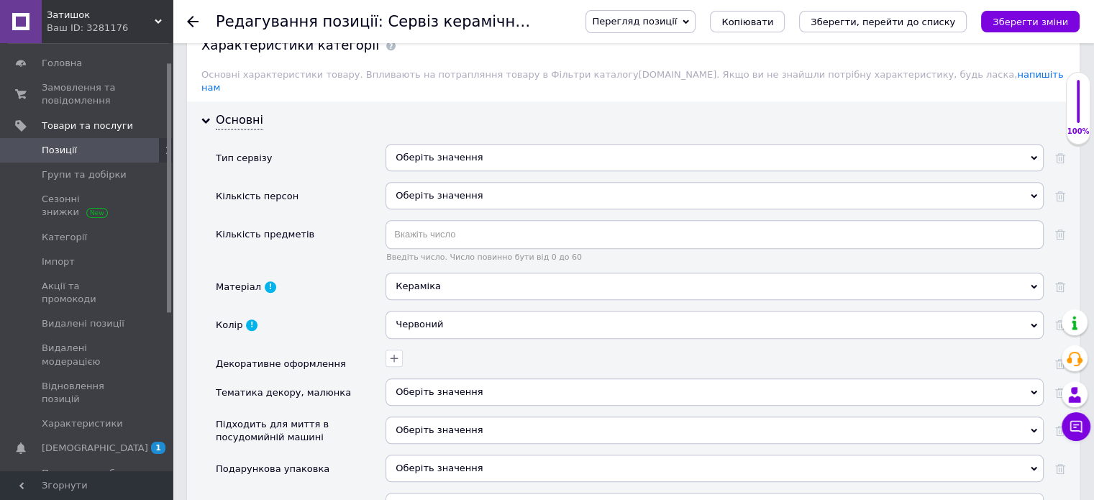
scroll to position [1079, 0]
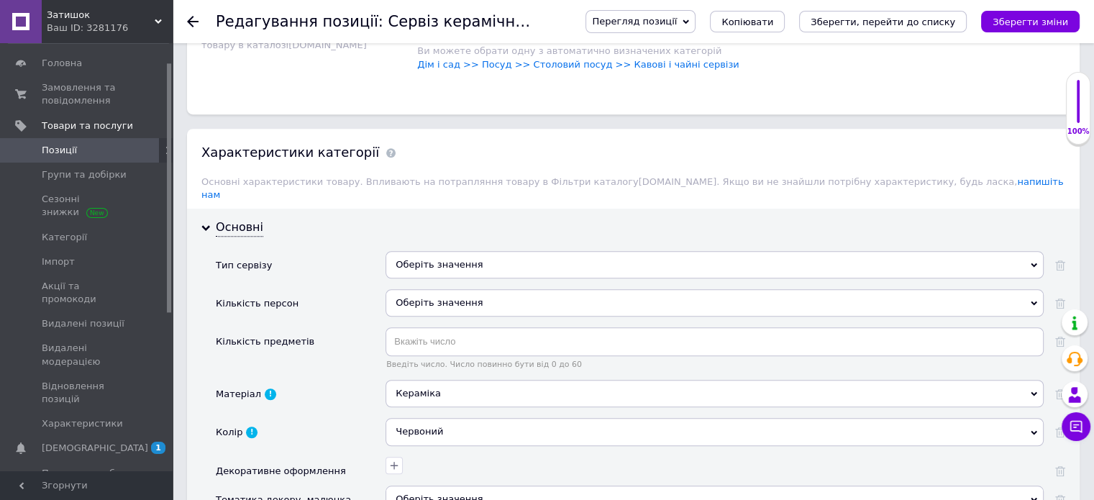
click at [422, 289] on div "Оберіть значення" at bounding box center [714, 302] width 658 height 27
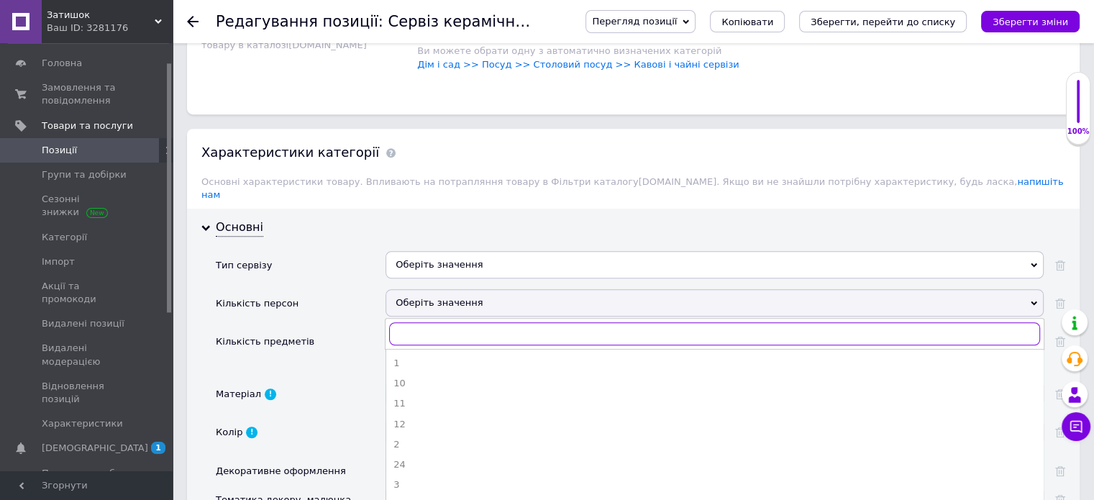
type input "4"
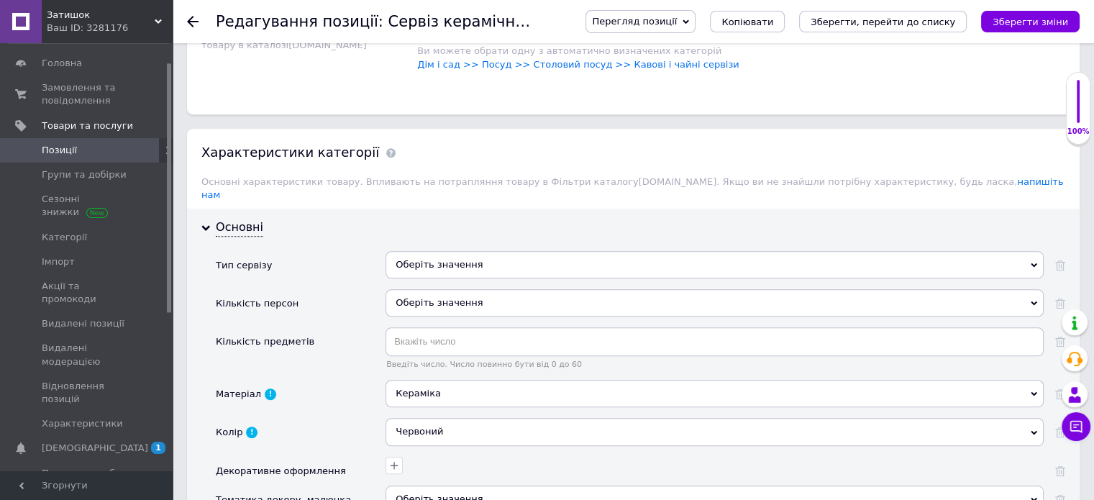
click at [330, 344] on div "Кількість предметів" at bounding box center [301, 353] width 170 height 52
click at [419, 327] on input "text" at bounding box center [714, 341] width 658 height 29
click at [427, 289] on div "Оберіть значення" at bounding box center [714, 302] width 658 height 27
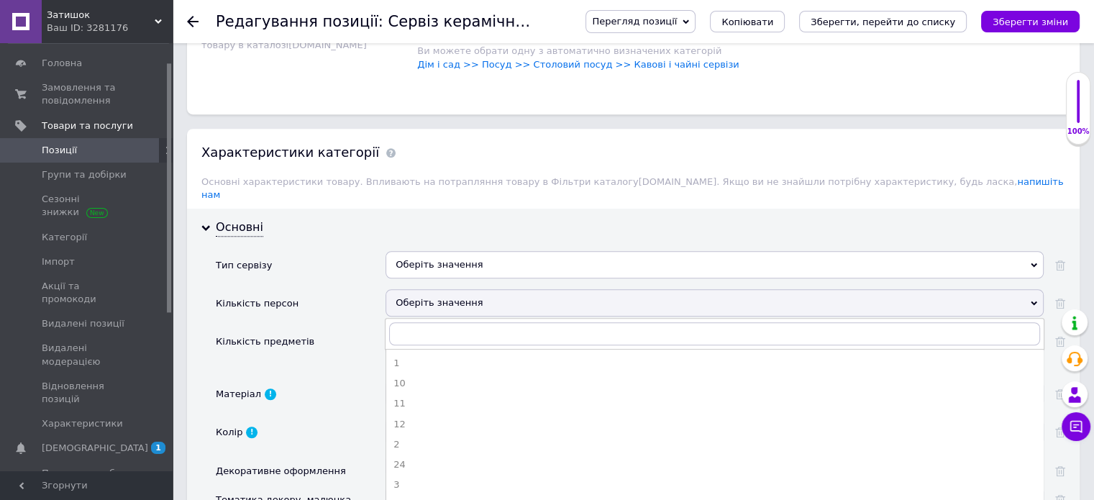
click at [398, 498] on div "4" at bounding box center [714, 504] width 642 height 13
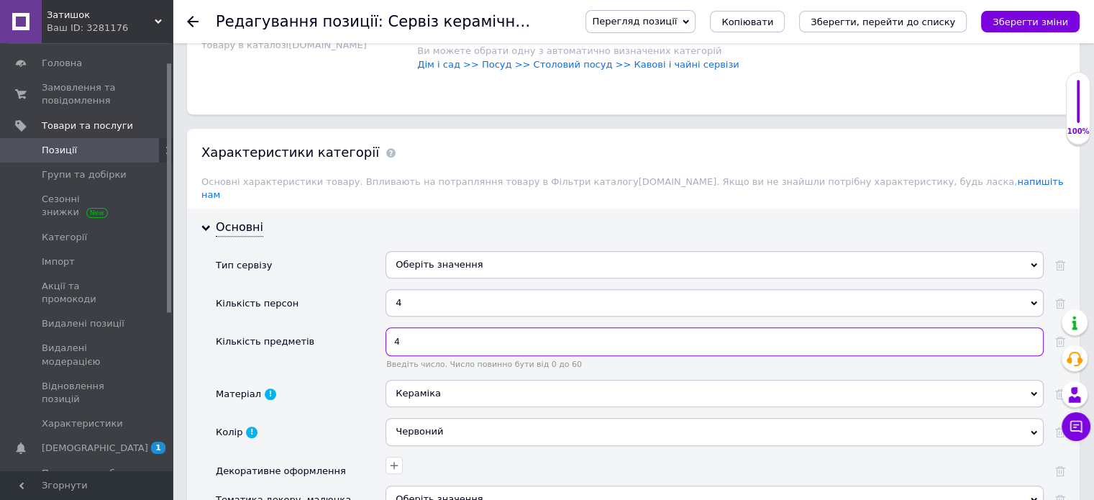
drag, startPoint x: 400, startPoint y: 321, endPoint x: 390, endPoint y: 324, distance: 9.8
click at [390, 327] on input "4" at bounding box center [714, 341] width 658 height 29
type input "5"
click at [351, 360] on div "Кількість предметів" at bounding box center [301, 353] width 170 height 52
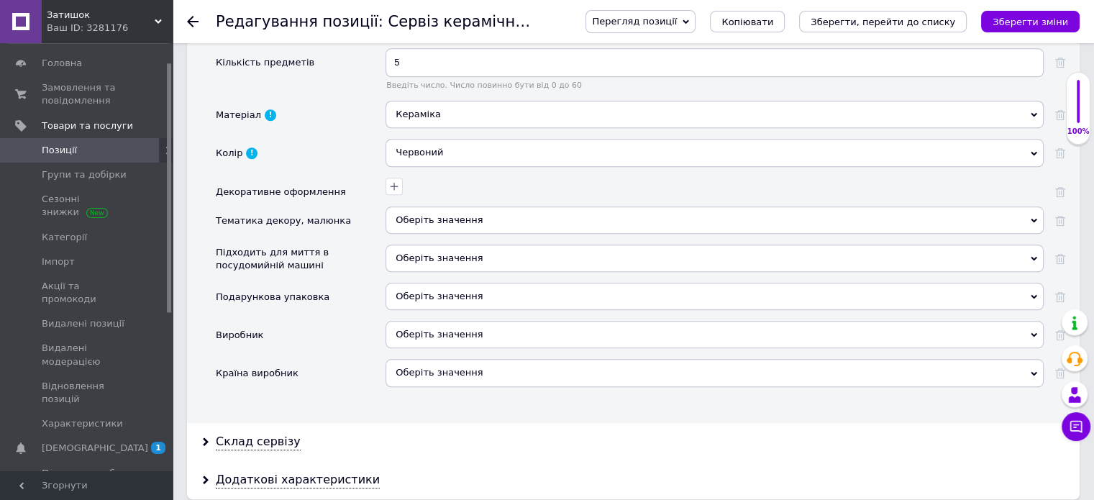
scroll to position [1366, 0]
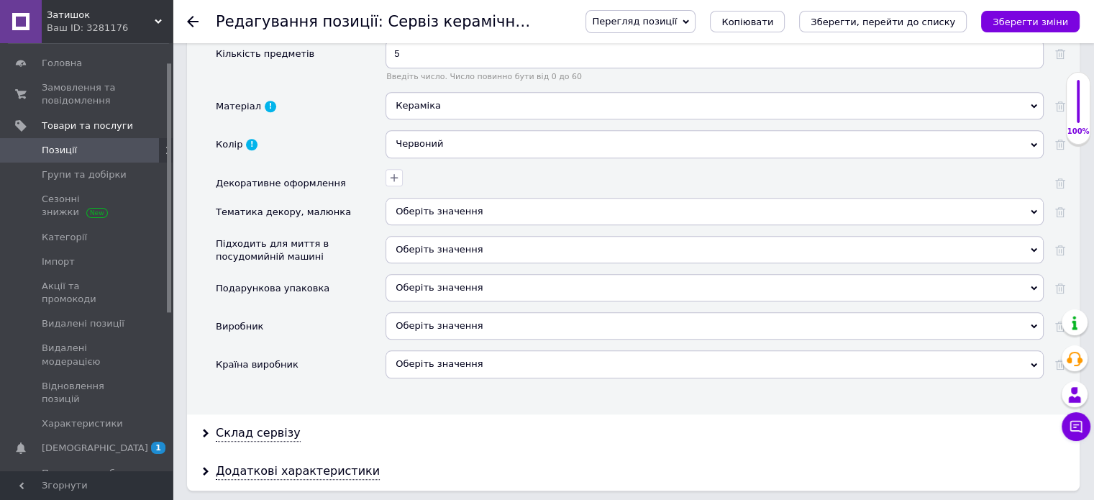
click at [439, 350] on div "Оберіть значення" at bounding box center [714, 363] width 658 height 27
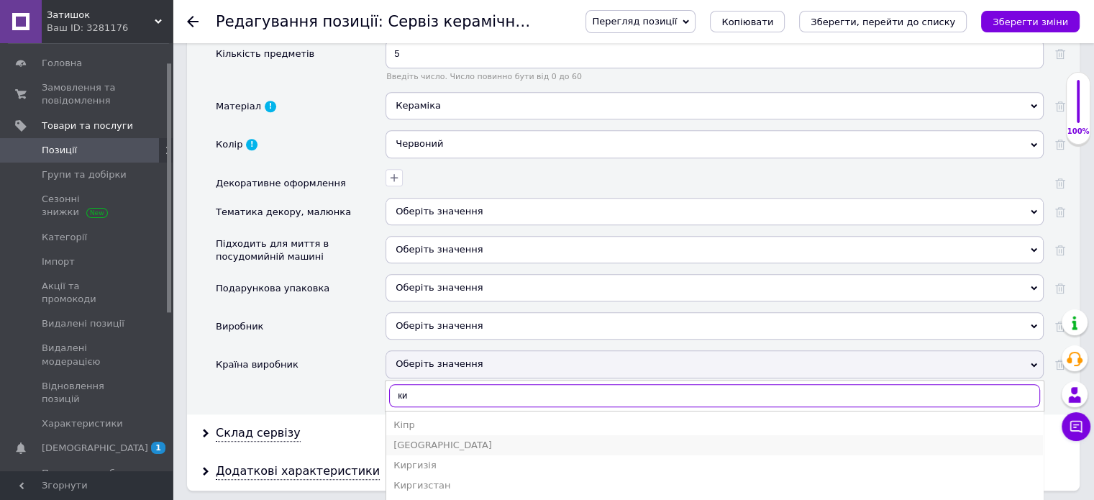
type input "ки"
click at [406, 439] on div "Китай" at bounding box center [714, 445] width 642 height 13
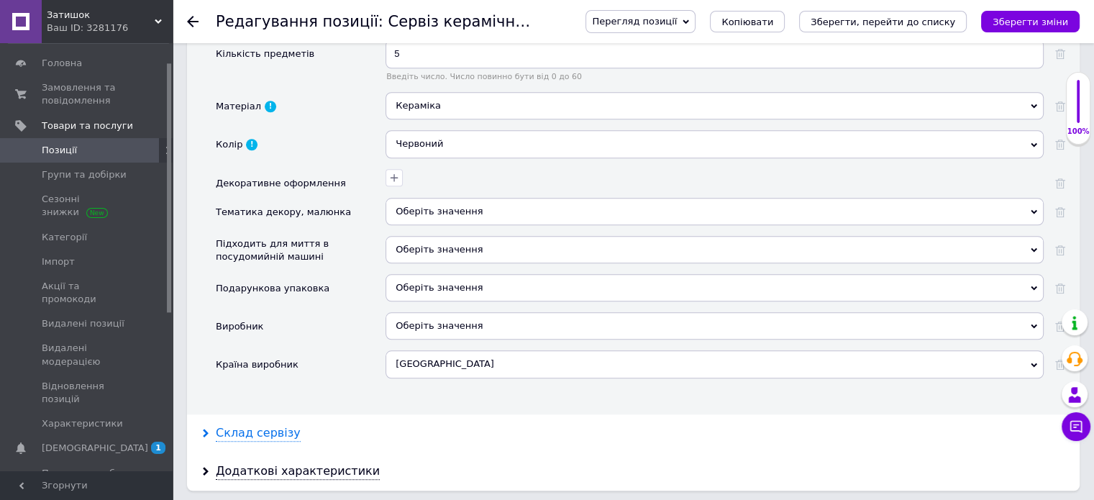
click at [253, 425] on div "Склад сервізу" at bounding box center [258, 433] width 85 height 17
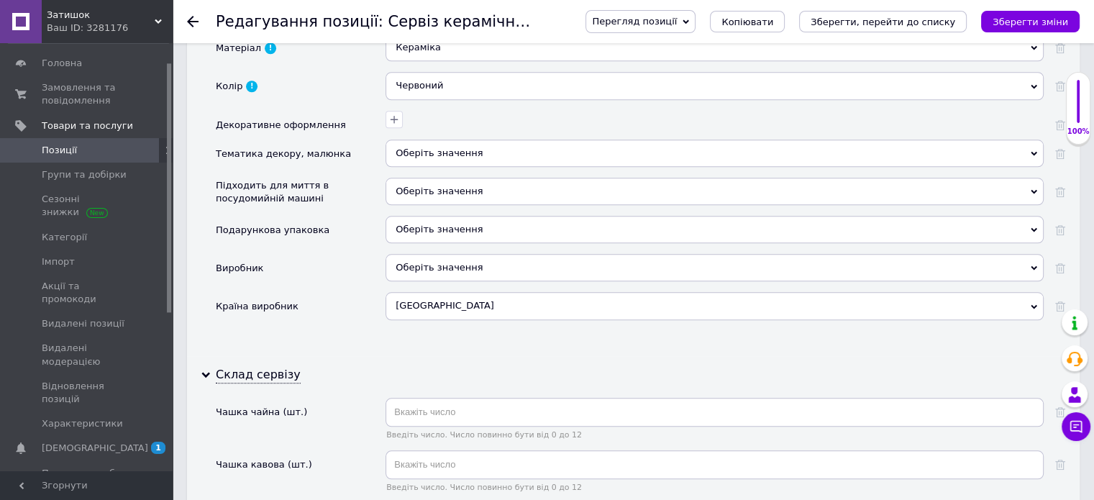
scroll to position [1582, 0]
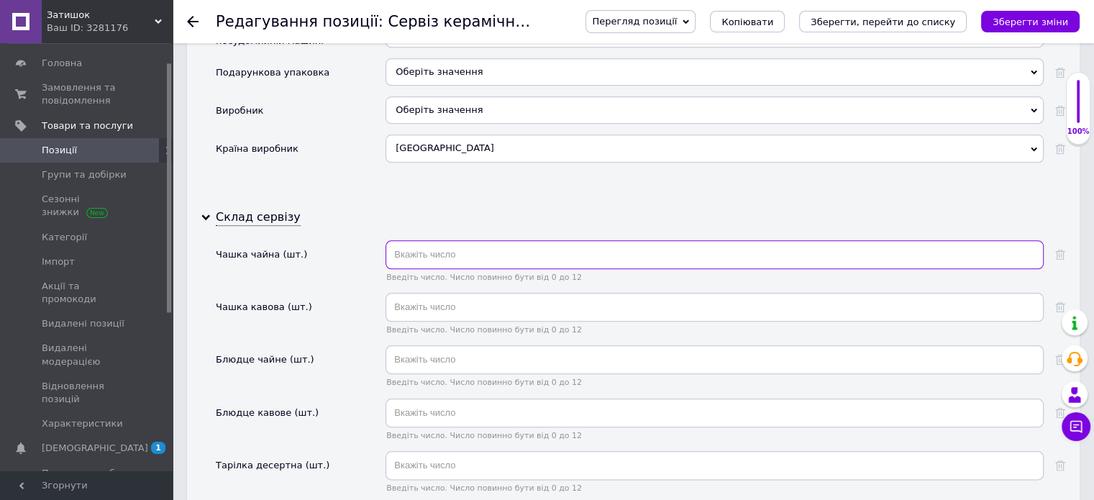
click at [407, 240] on input "text" at bounding box center [714, 254] width 658 height 29
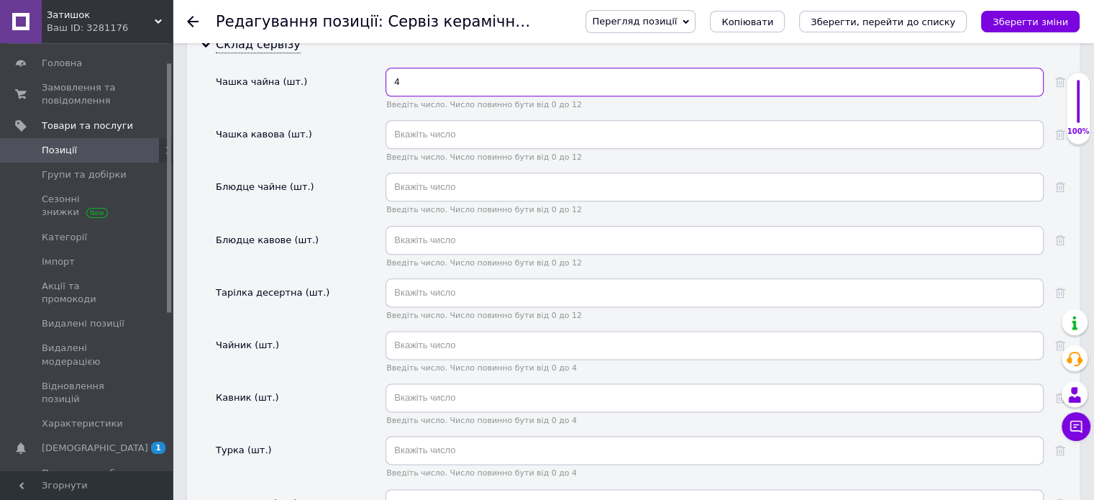
scroll to position [1798, 0]
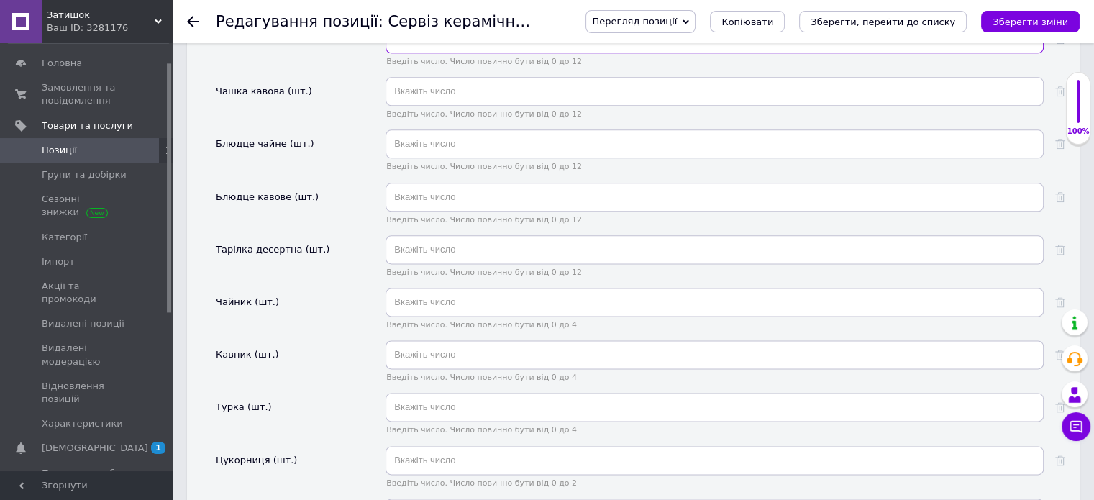
type input "4"
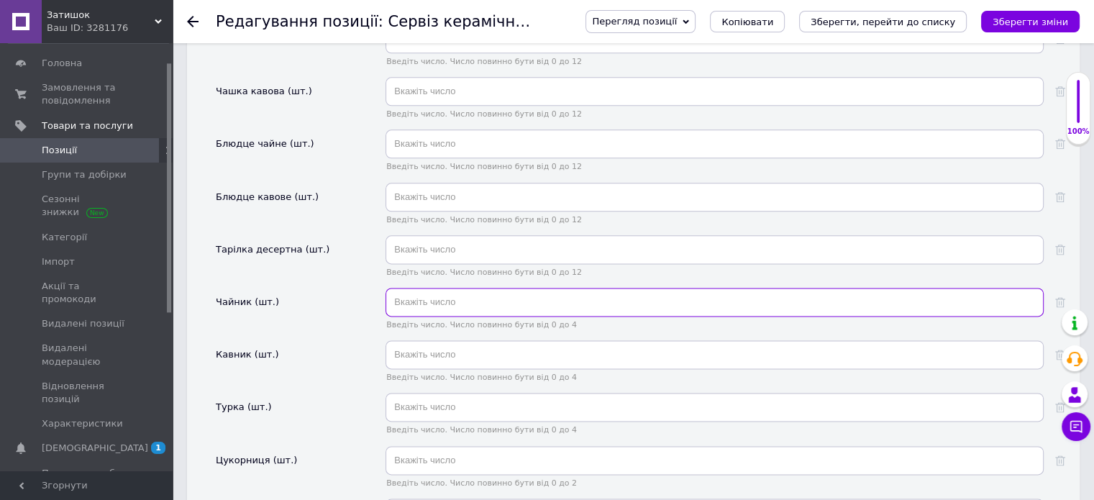
click at [447, 288] on input "text" at bounding box center [714, 302] width 658 height 29
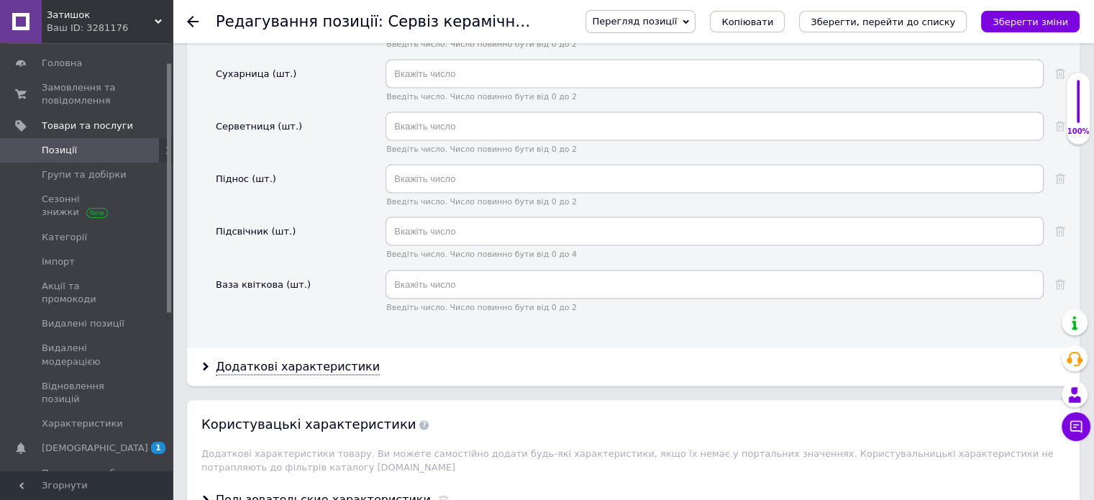
scroll to position [2804, 0]
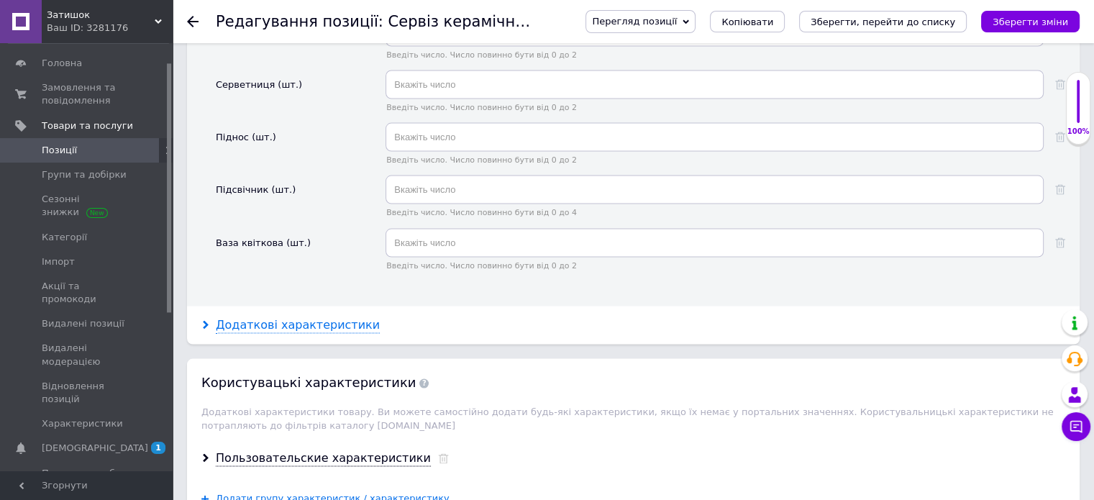
type input "1"
click at [352, 317] on div "Додаткові характеристики" at bounding box center [298, 325] width 164 height 17
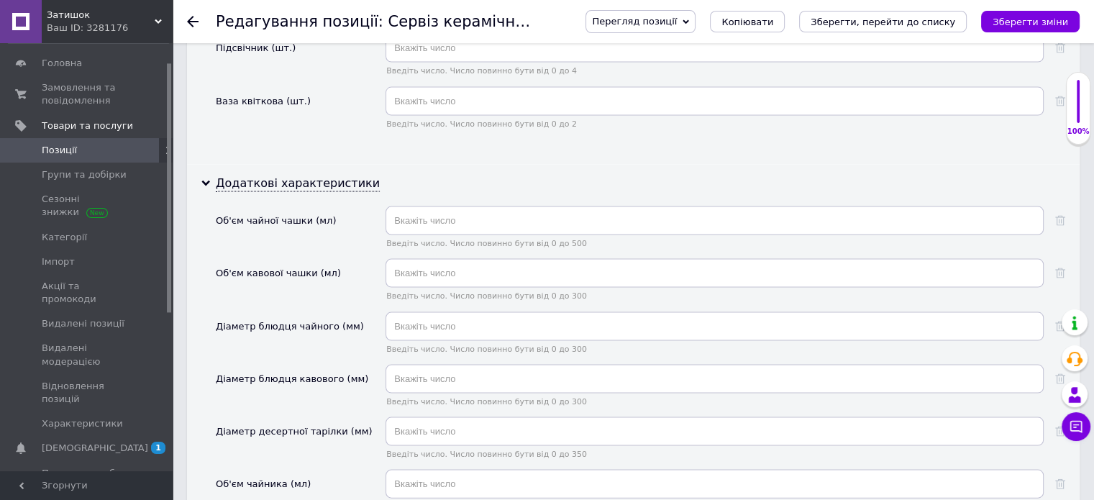
scroll to position [2948, 0]
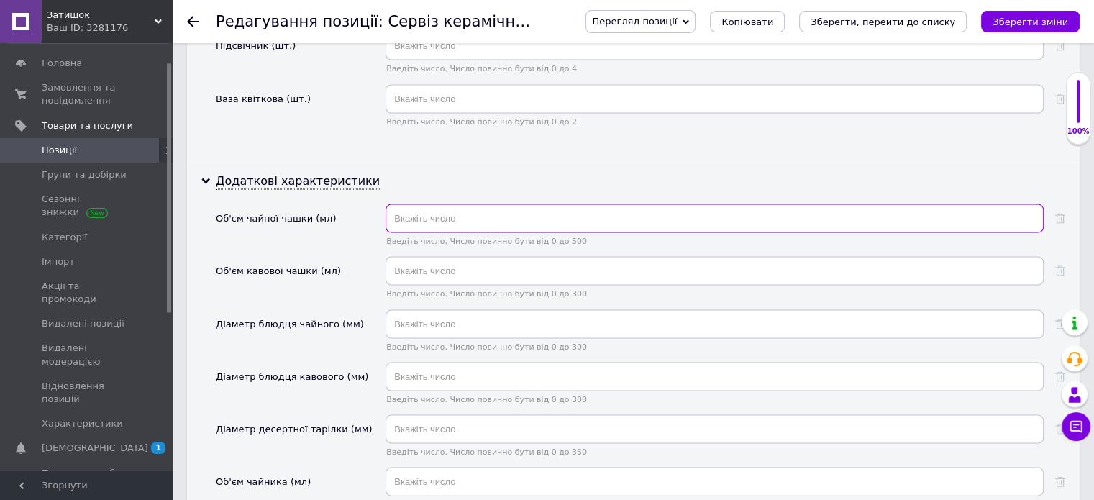
click at [464, 204] on input "text" at bounding box center [714, 218] width 658 height 29
type input "40"
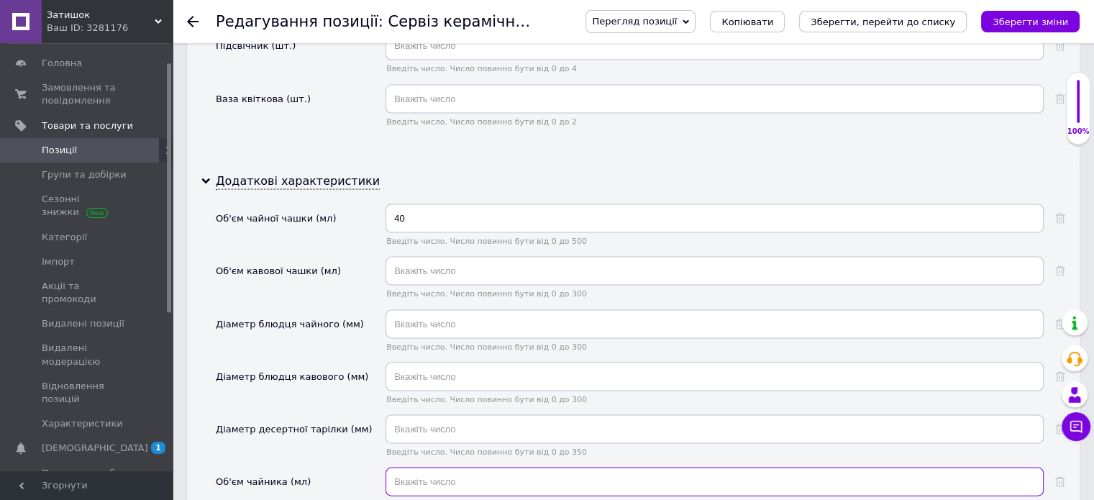
click at [417, 467] on input "text" at bounding box center [714, 481] width 658 height 29
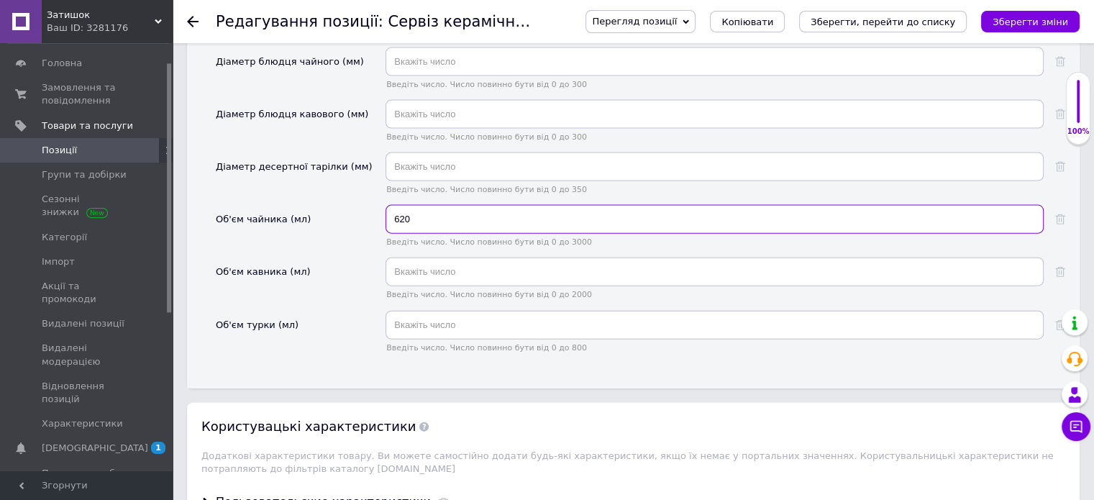
scroll to position [3236, 0]
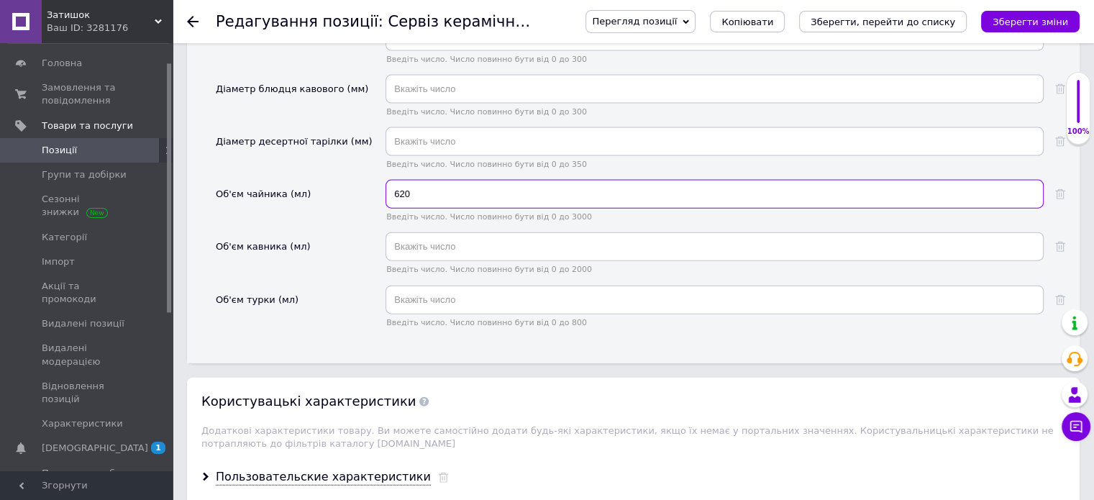
type input "620"
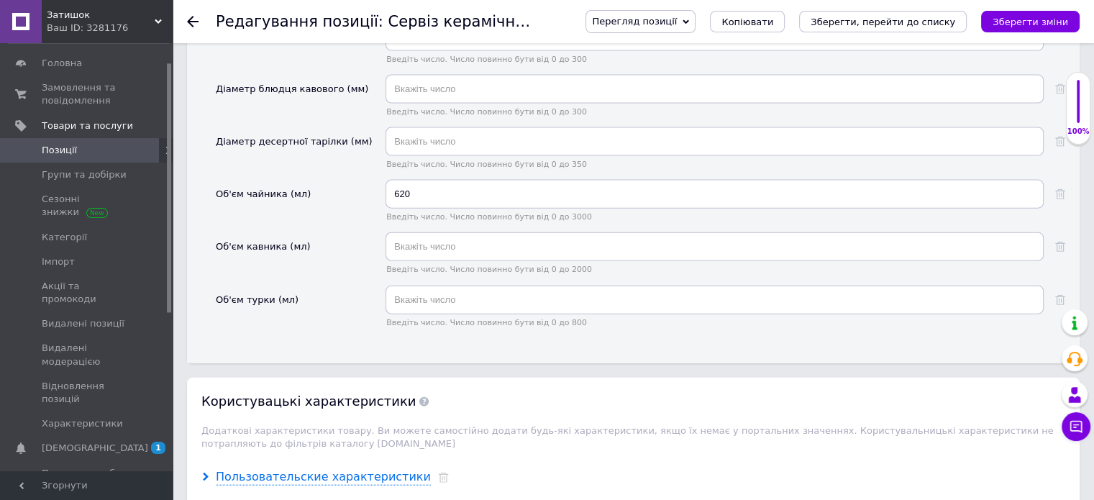
click at [329, 458] on div "Пользовательские характеристики" at bounding box center [633, 477] width 892 height 38
click at [339, 469] on div "Пользовательские характеристики" at bounding box center [323, 477] width 215 height 17
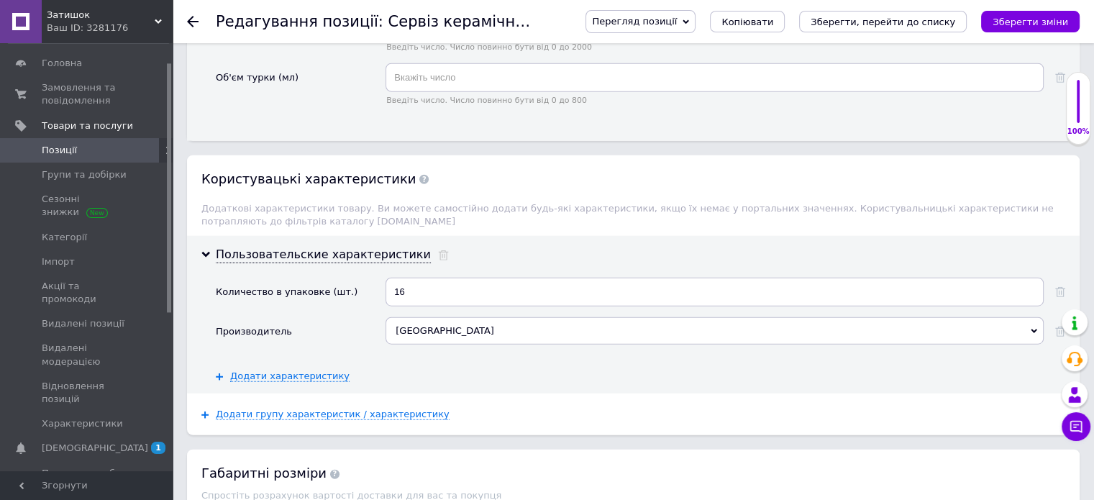
scroll to position [3524, 0]
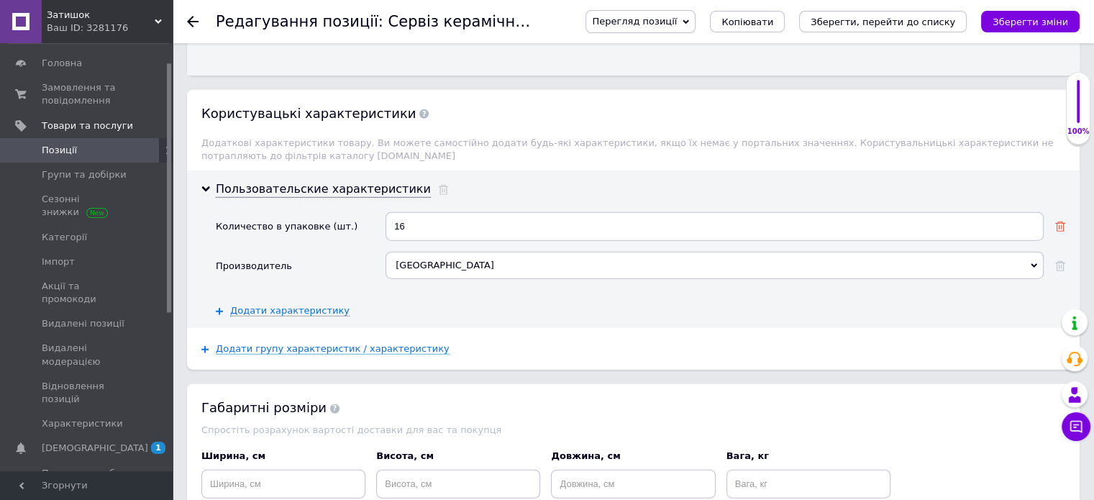
click at [1061, 221] on icon at bounding box center [1060, 226] width 10 height 10
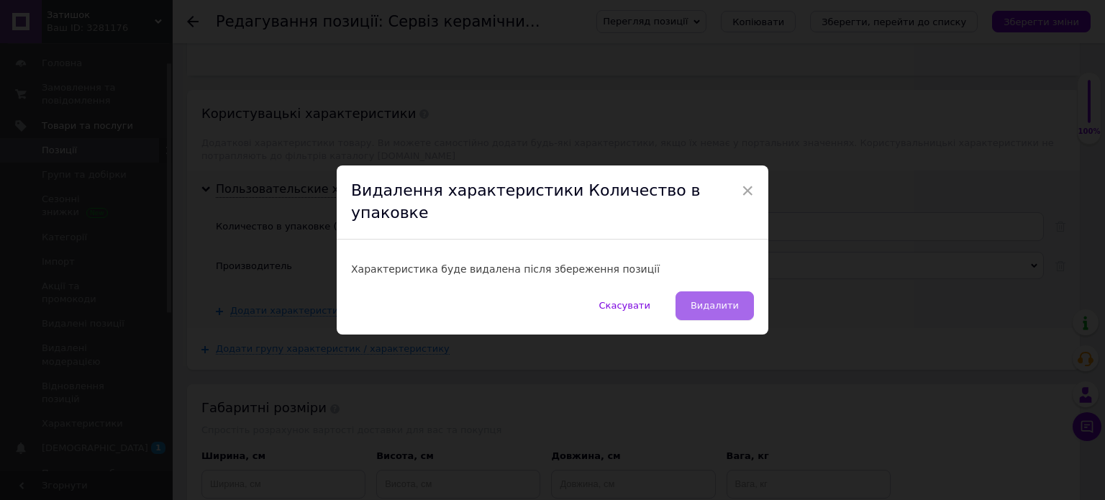
click at [733, 300] on span "Видалити" at bounding box center [714, 305] width 48 height 11
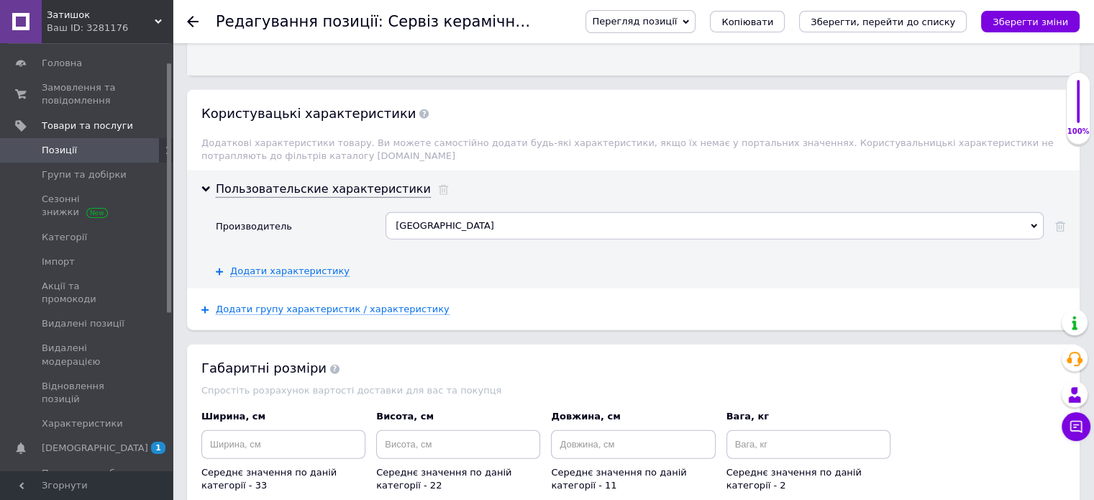
click at [918, 27] on icon "Зберегти, перейти до списку" at bounding box center [882, 22] width 145 height 11
